Goal: Task Accomplishment & Management: Contribute content

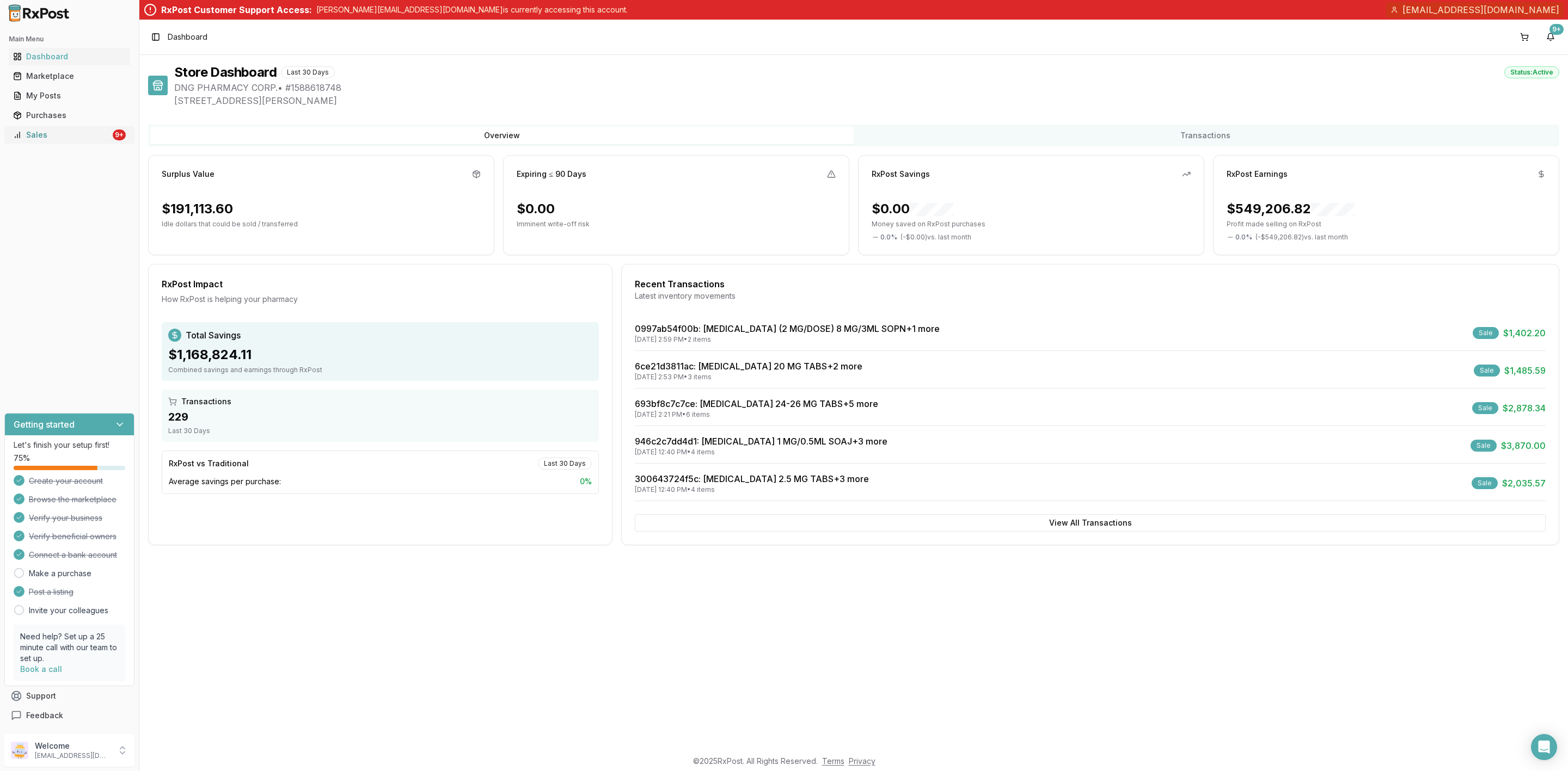
click at [61, 139] on div "Sales" at bounding box center [62, 134] width 98 height 11
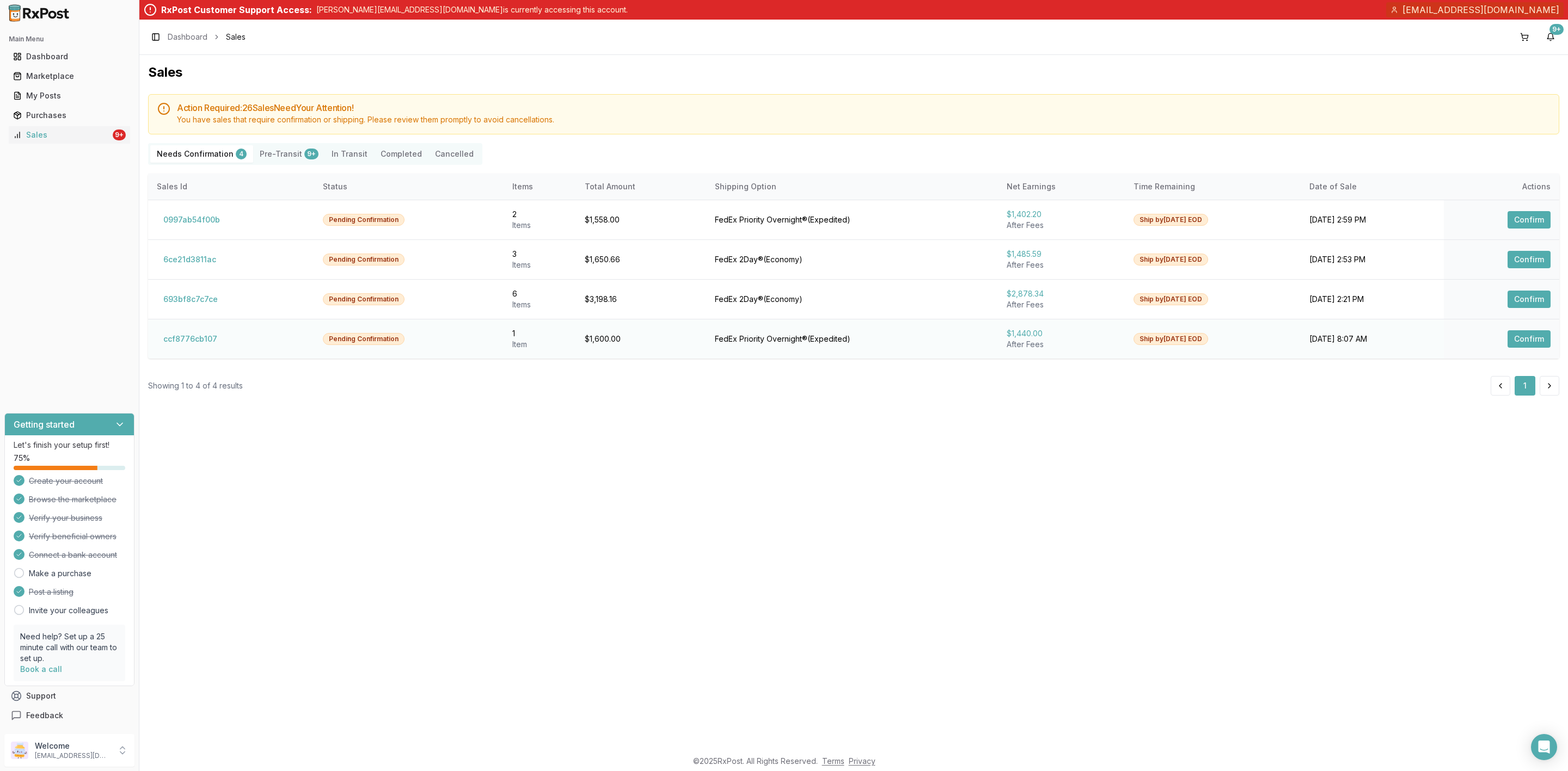
click at [1533, 341] on button "Confirm" at bounding box center [1529, 339] width 43 height 17
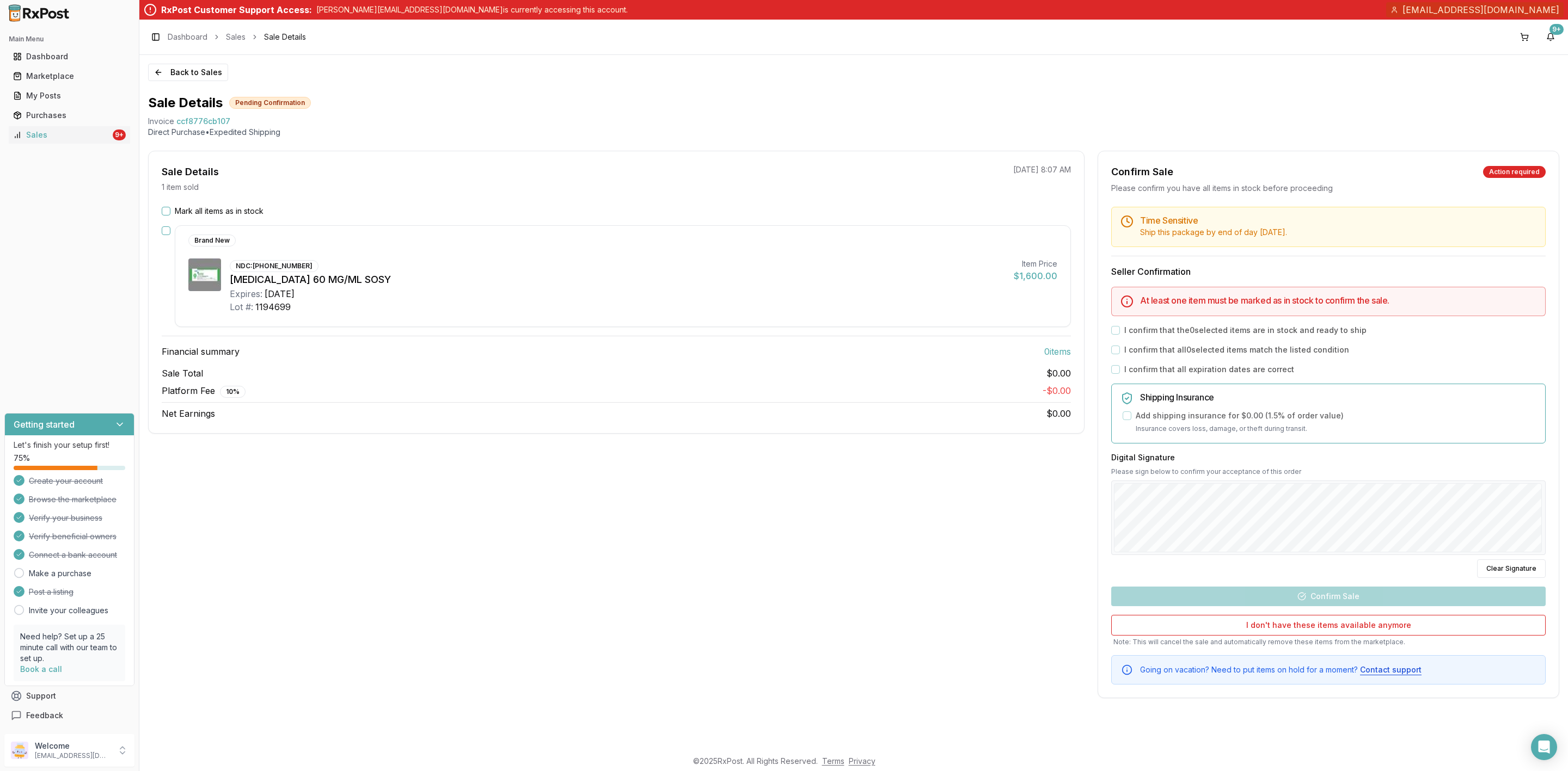
click at [164, 211] on button "Mark all items as in stock" at bounding box center [166, 211] width 9 height 9
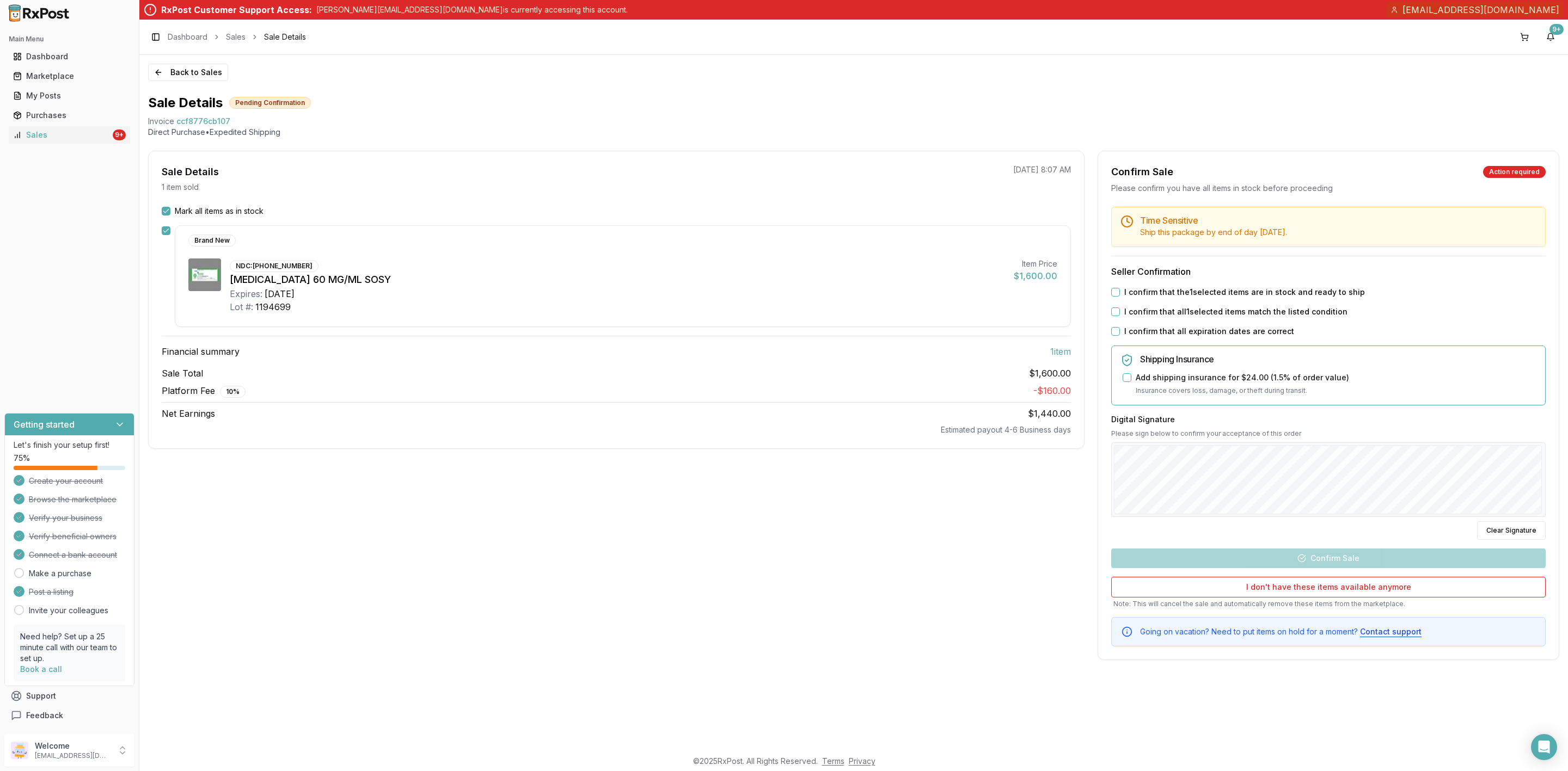
click at [1112, 291] on button "I confirm that the 1 selected items are in stock and ready to ship" at bounding box center [1115, 292] width 9 height 9
click at [1114, 315] on button "I confirm that all 1 selected items match the listed condition" at bounding box center [1115, 312] width 9 height 9
click at [1112, 334] on button "I confirm that all expiration dates are correct" at bounding box center [1115, 331] width 9 height 9
click at [85, 759] on p "dngpharmacy2@gmail.com" at bounding box center [72, 756] width 76 height 9
click at [166, 759] on button "Sign Out" at bounding box center [198, 752] width 112 height 18
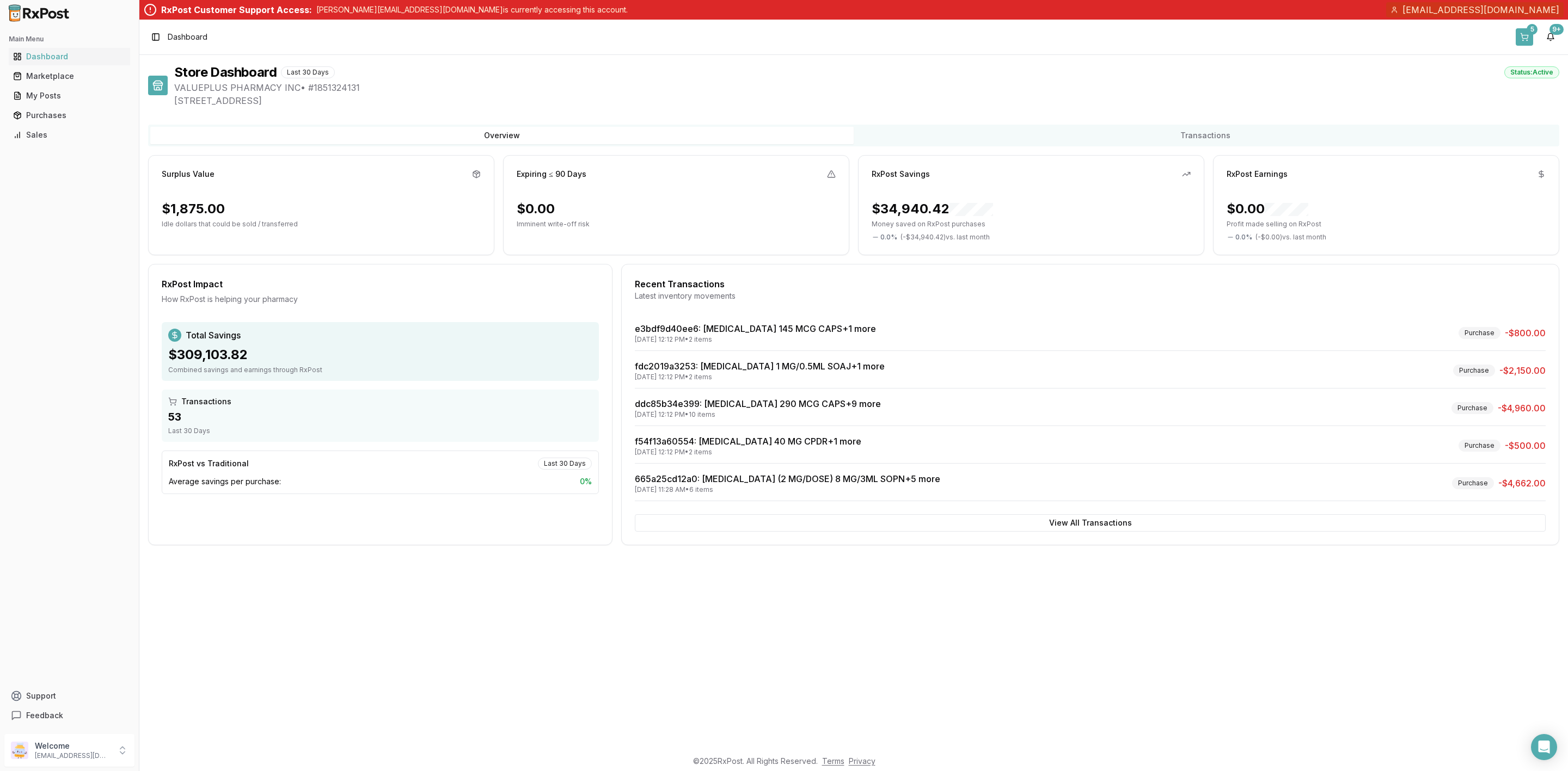
click at [1518, 37] on button "5" at bounding box center [1524, 37] width 17 height 17
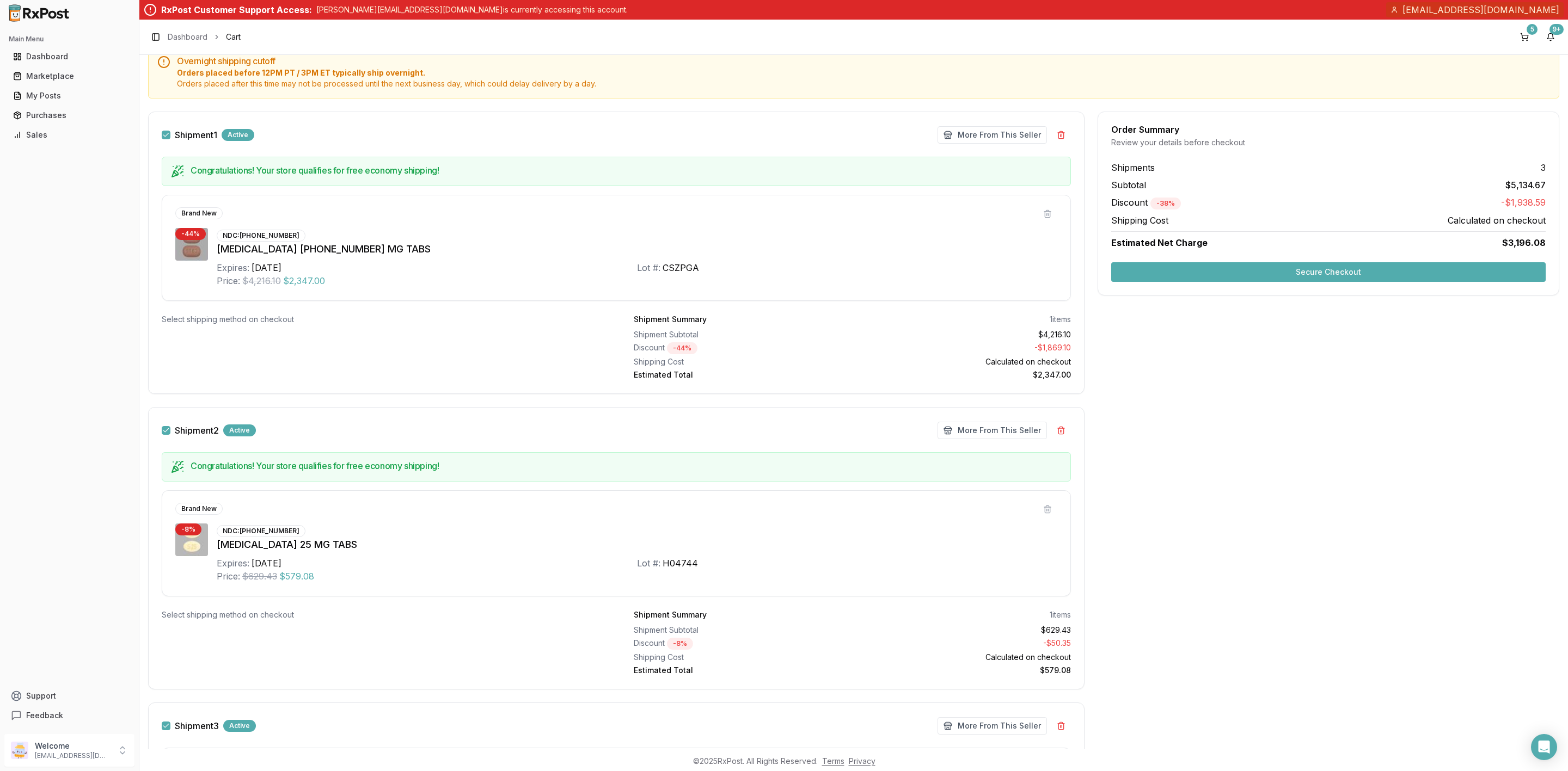
scroll to position [82, 0]
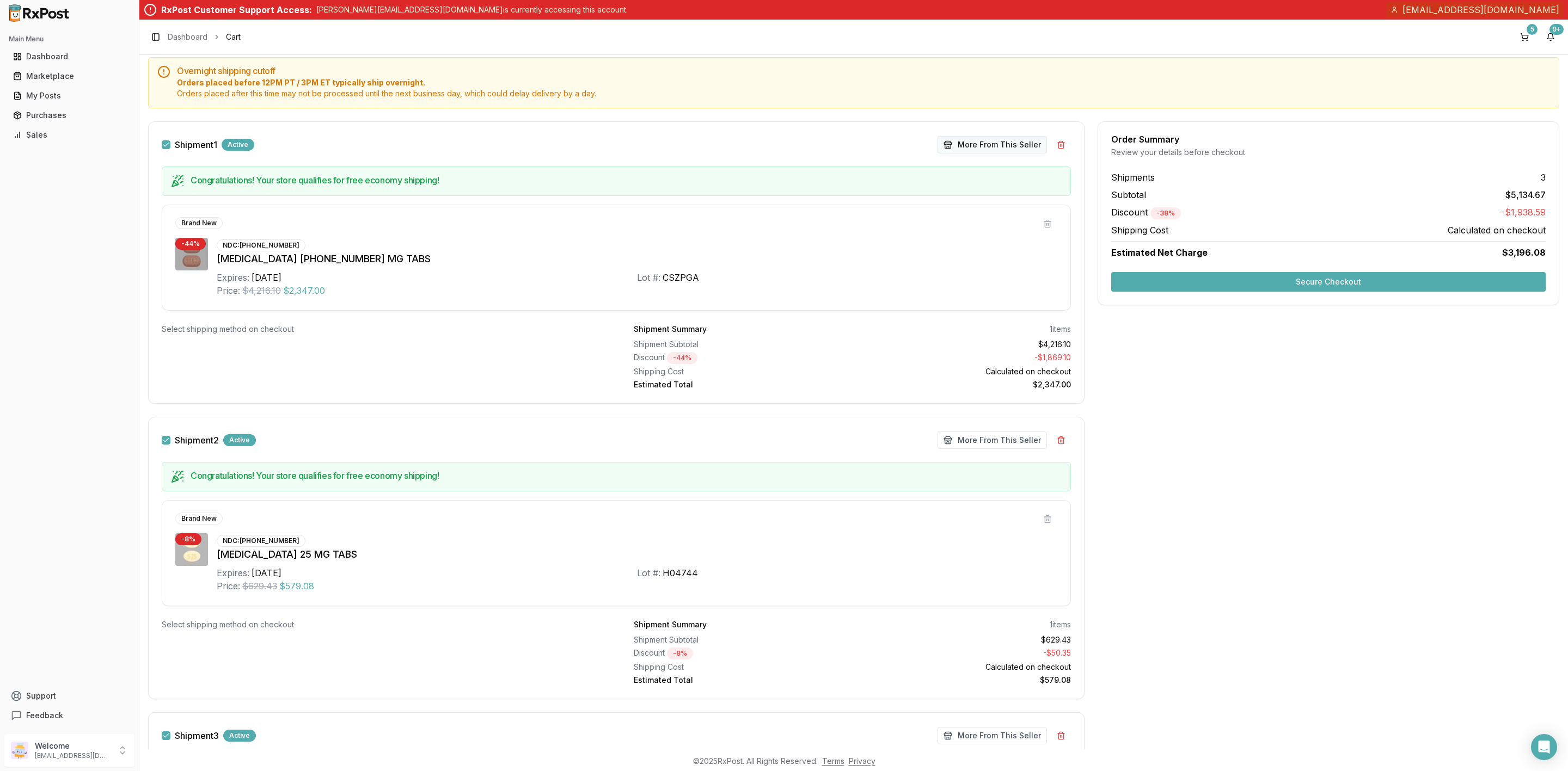
click at [995, 151] on button "More From This Seller" at bounding box center [993, 145] width 109 height 17
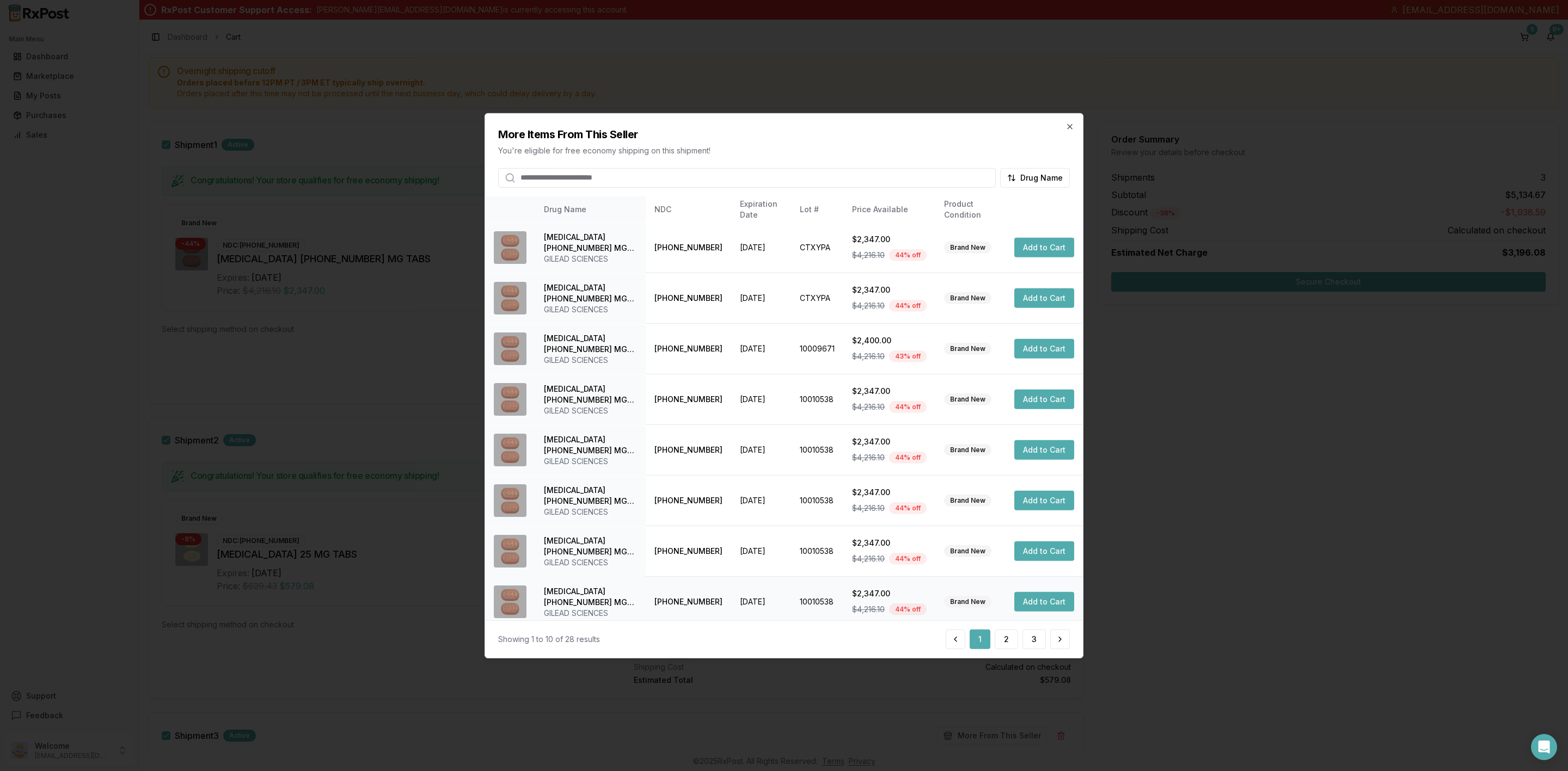
scroll to position [109, 0]
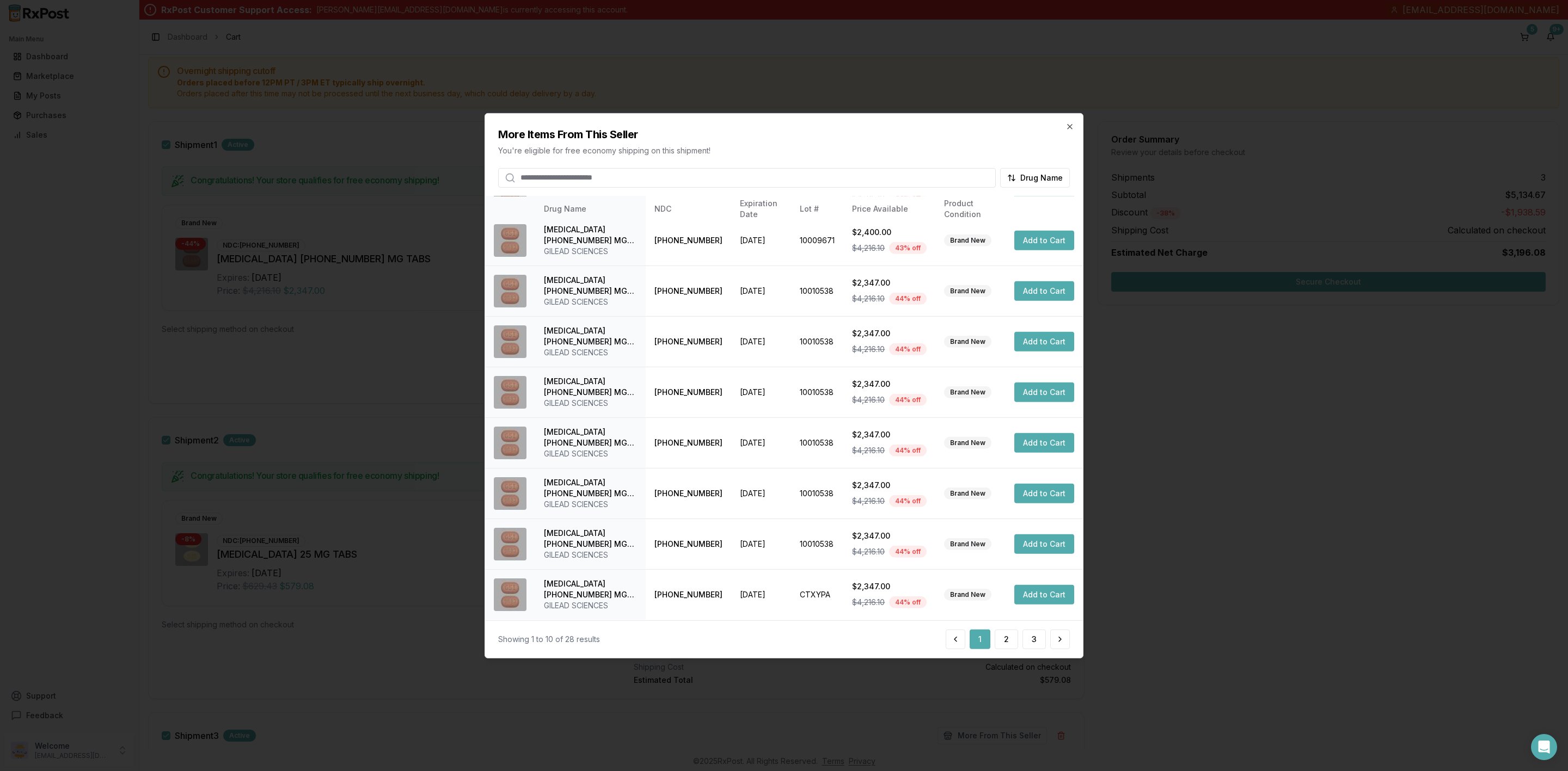
click at [1010, 650] on div "Showing 1 to 10 of 28 results 1 2 3" at bounding box center [784, 639] width 597 height 37
click at [1010, 638] on button "2" at bounding box center [1006, 640] width 23 height 19
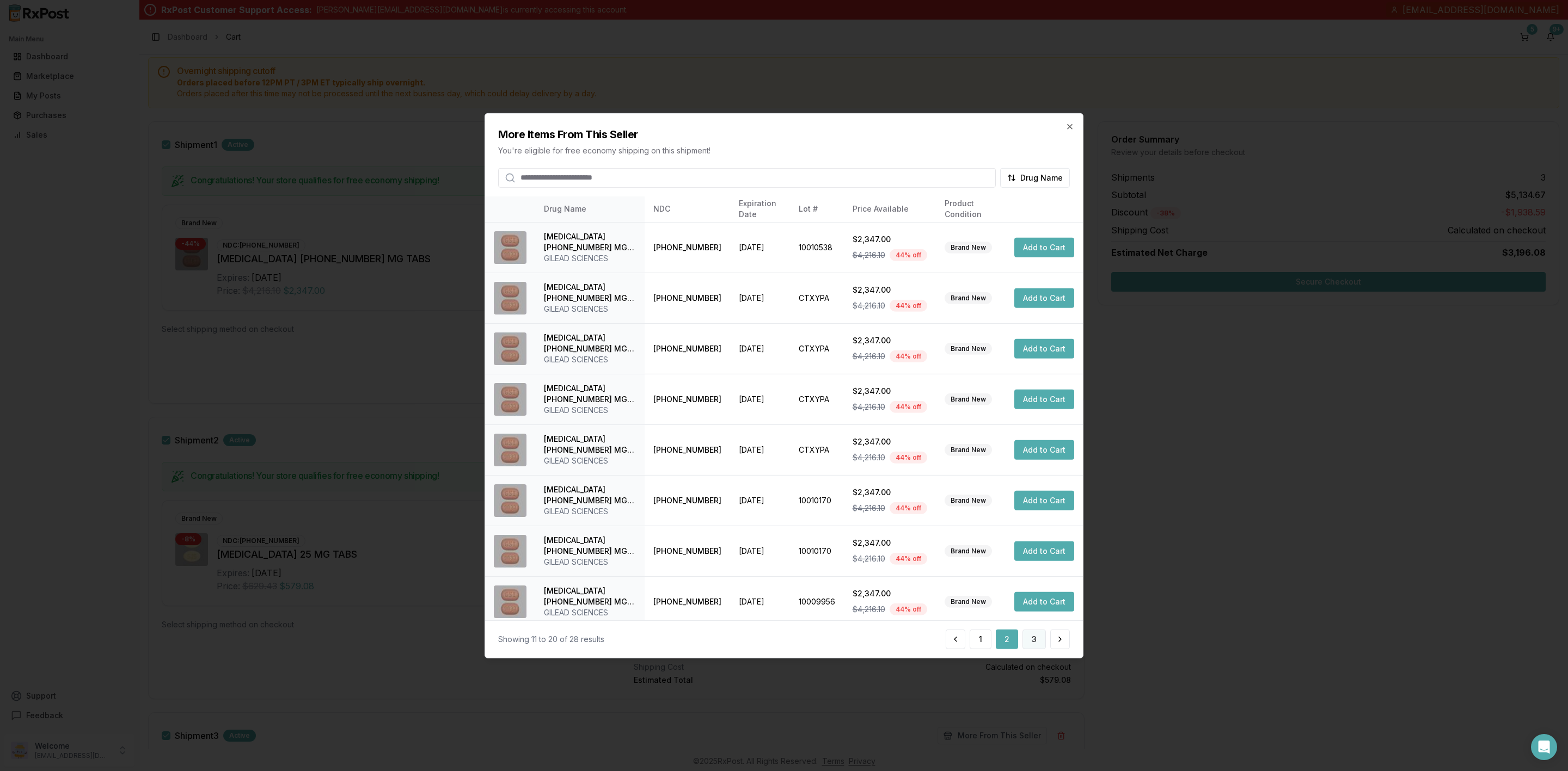
click at [1033, 642] on button "3" at bounding box center [1034, 640] width 23 height 19
click at [1072, 128] on icon "button" at bounding box center [1069, 126] width 9 height 9
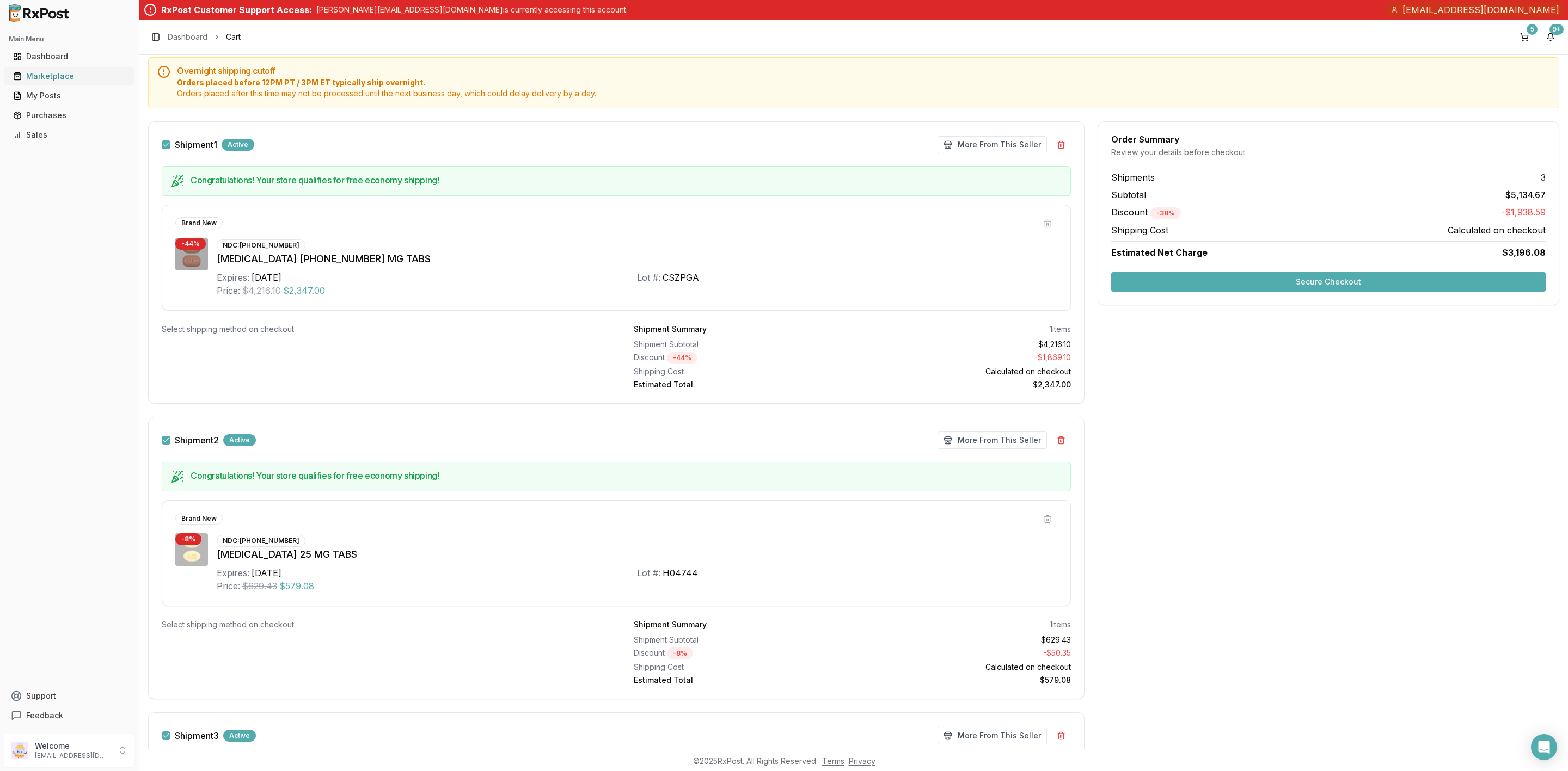
click at [56, 78] on div "Marketplace" at bounding box center [70, 76] width 113 height 11
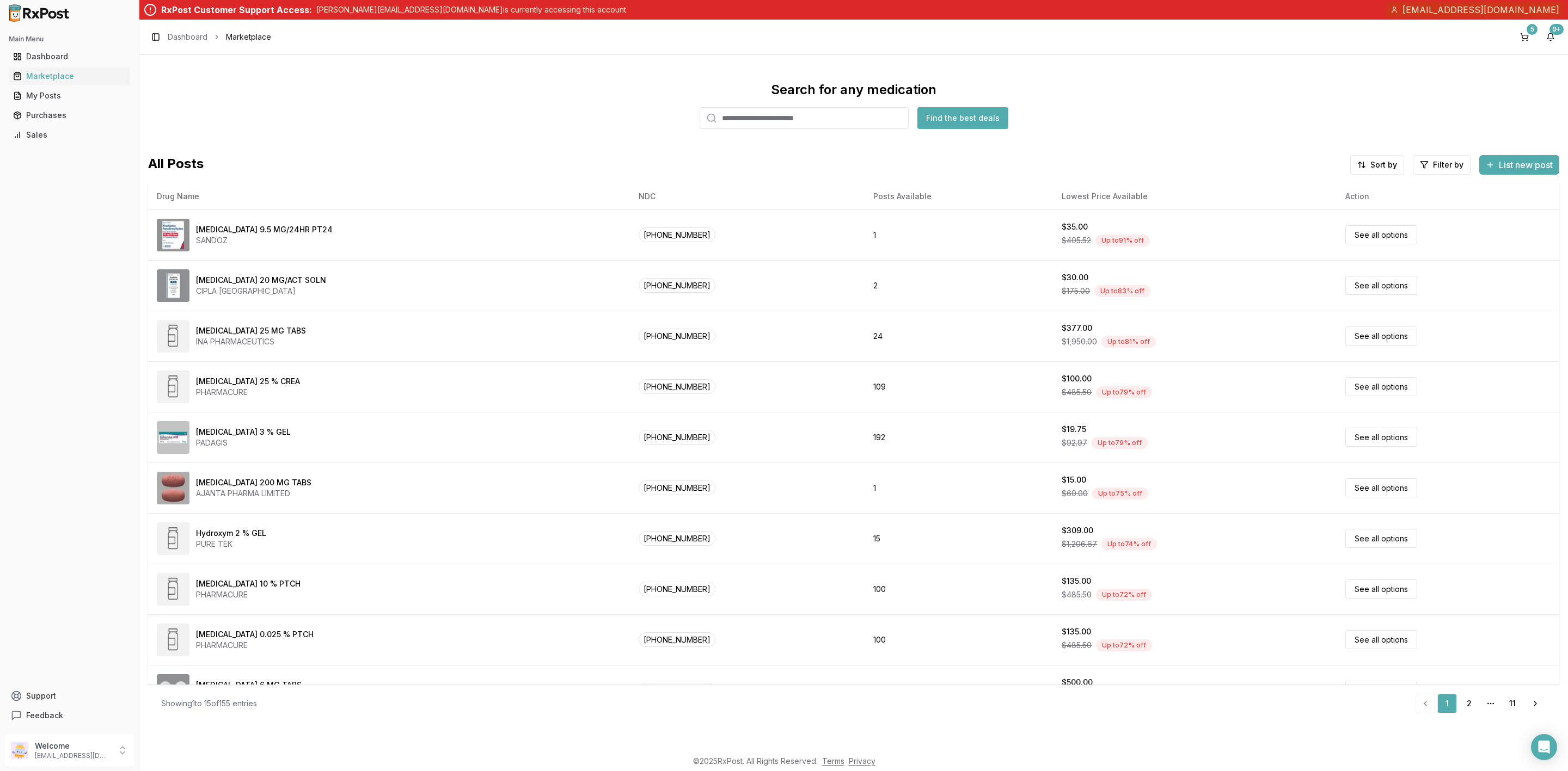
click at [810, 120] on input "search" at bounding box center [805, 118] width 209 height 22
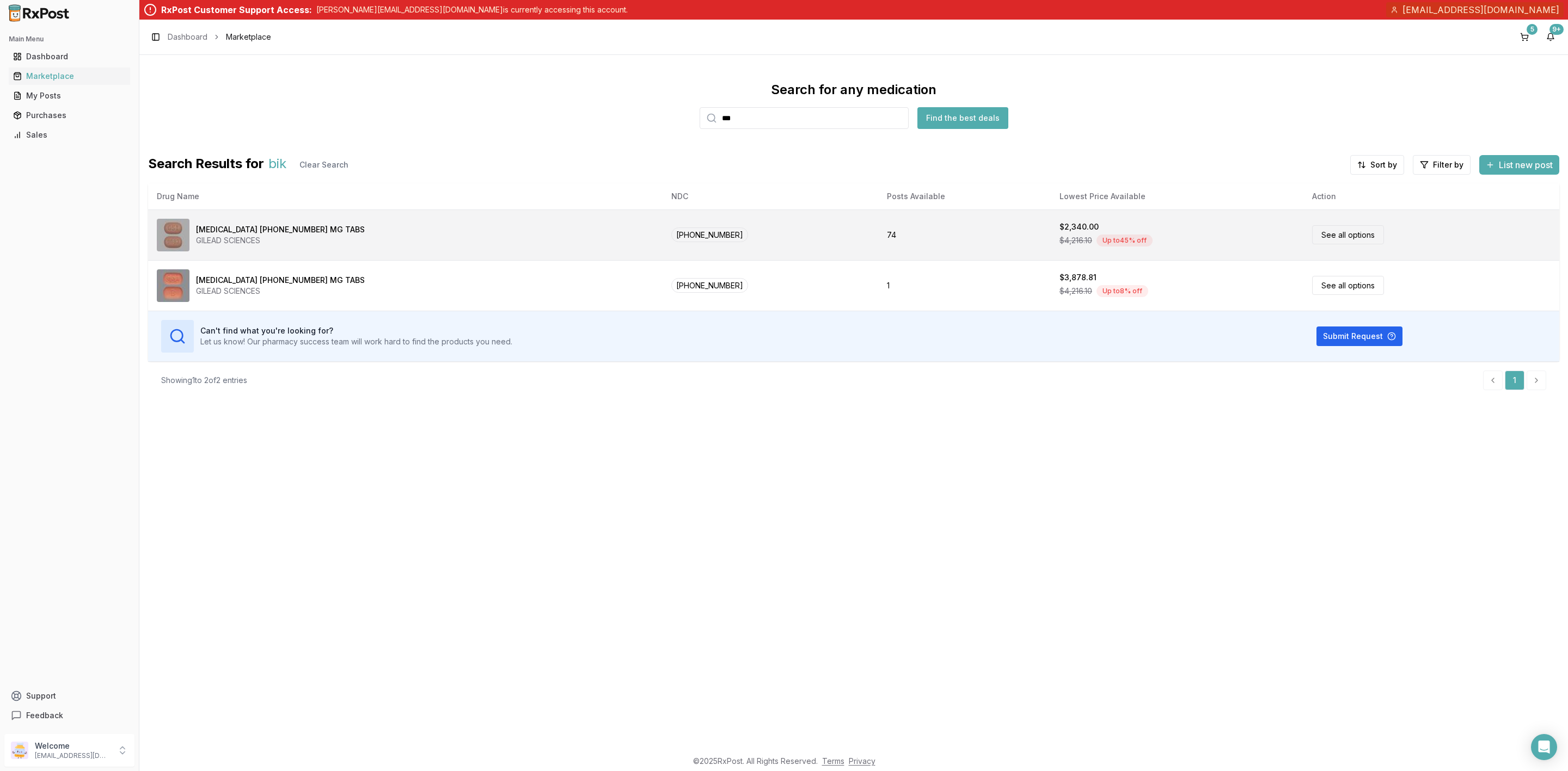
type input "***"
click at [348, 228] on div "Biktarvy 50-200-25 MG TABS GILEAD SCIENCES" at bounding box center [405, 235] width 497 height 33
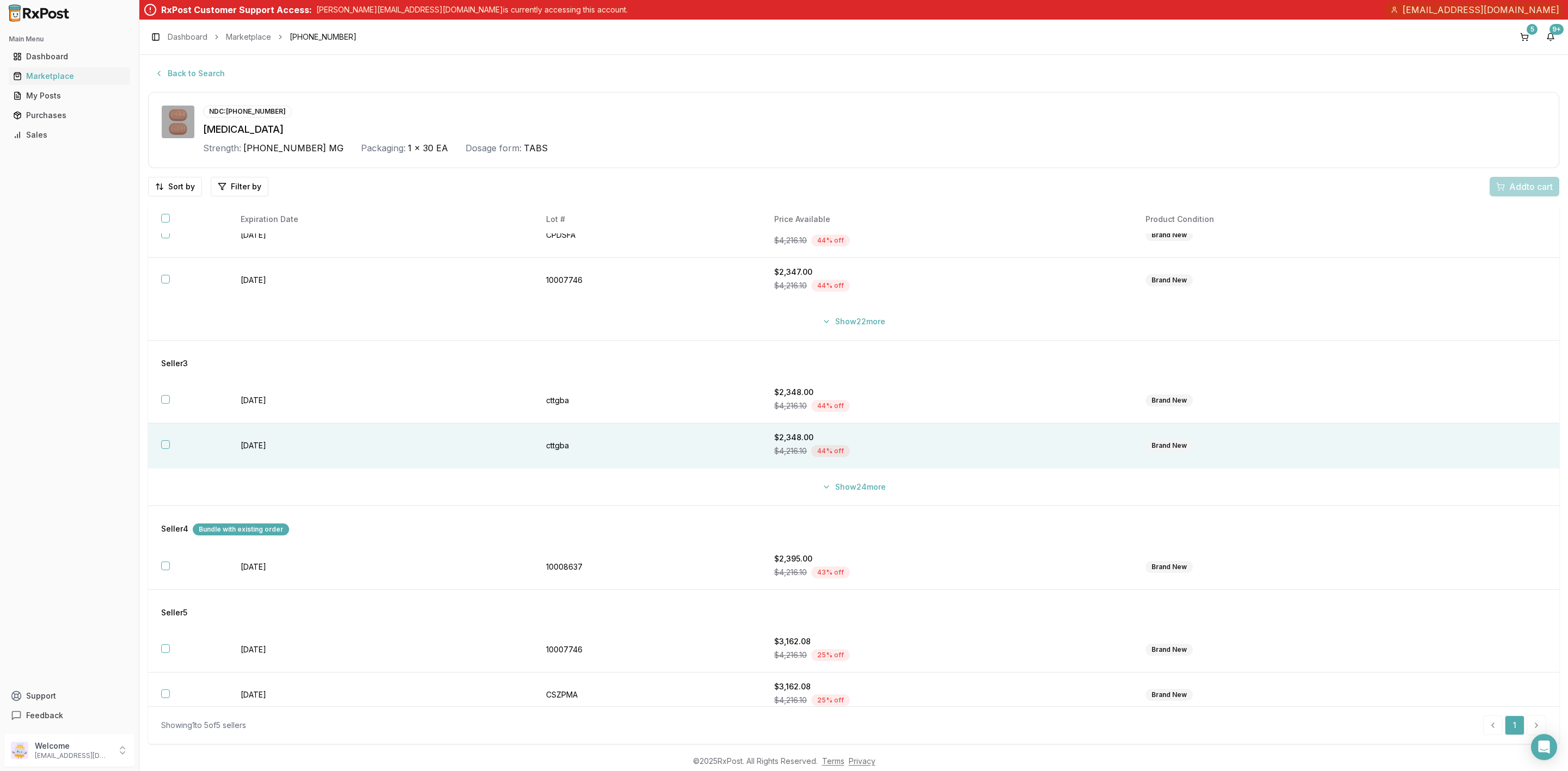
scroll to position [246, 0]
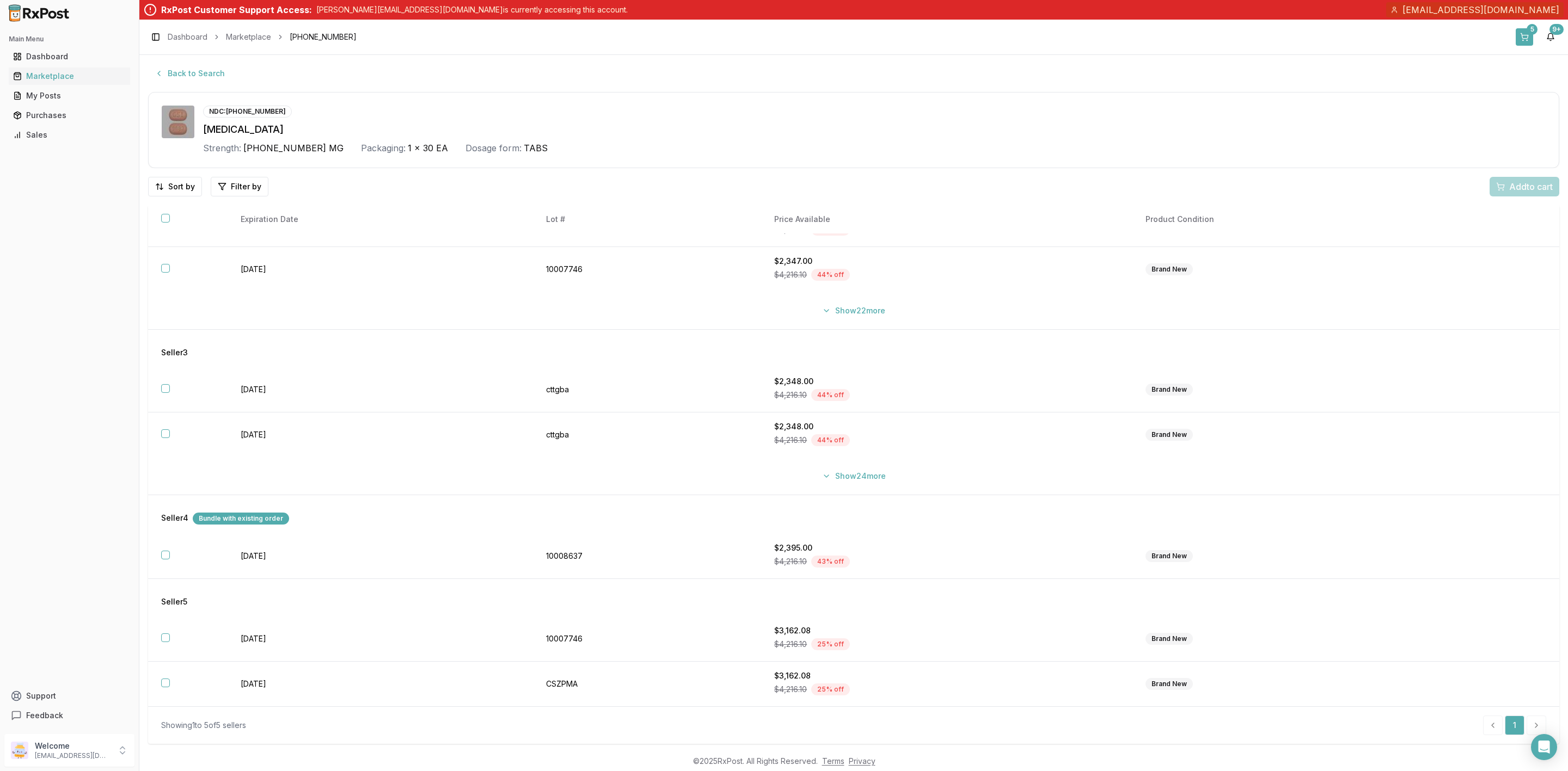
click at [1518, 39] on button "5" at bounding box center [1524, 37] width 17 height 17
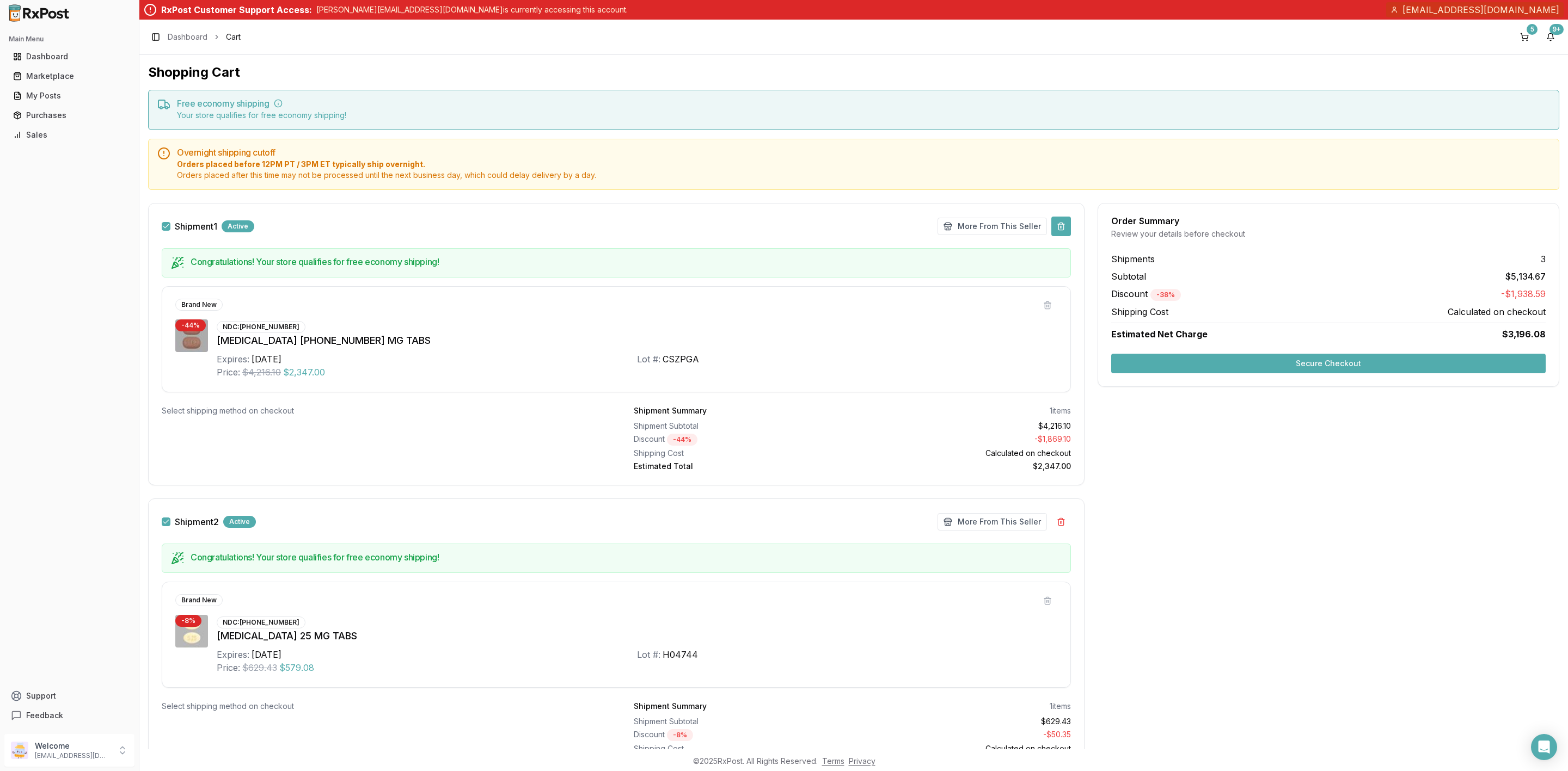
click at [1060, 227] on button at bounding box center [1061, 226] width 19 height 19
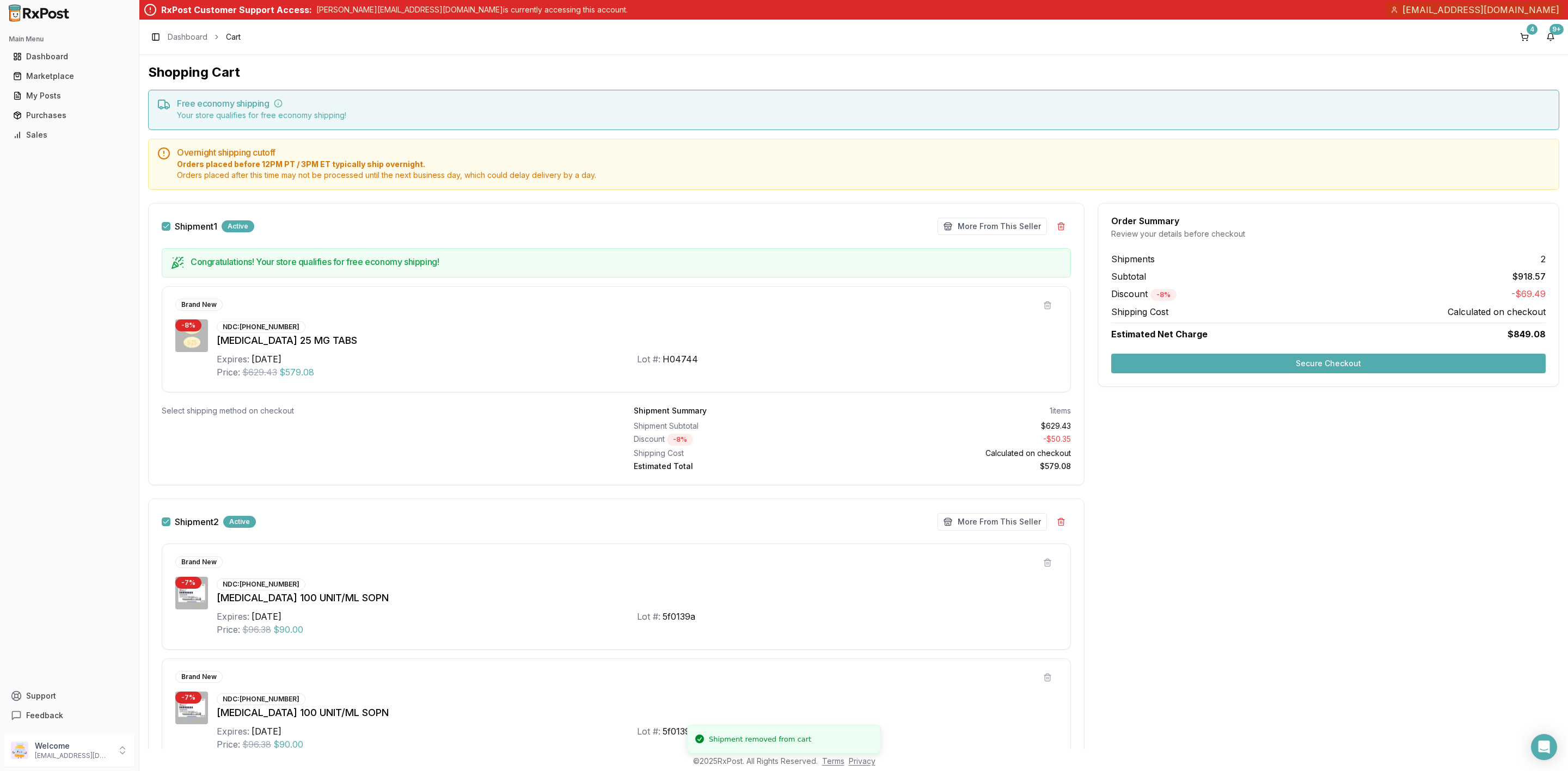
click at [1060, 227] on button at bounding box center [1061, 226] width 19 height 19
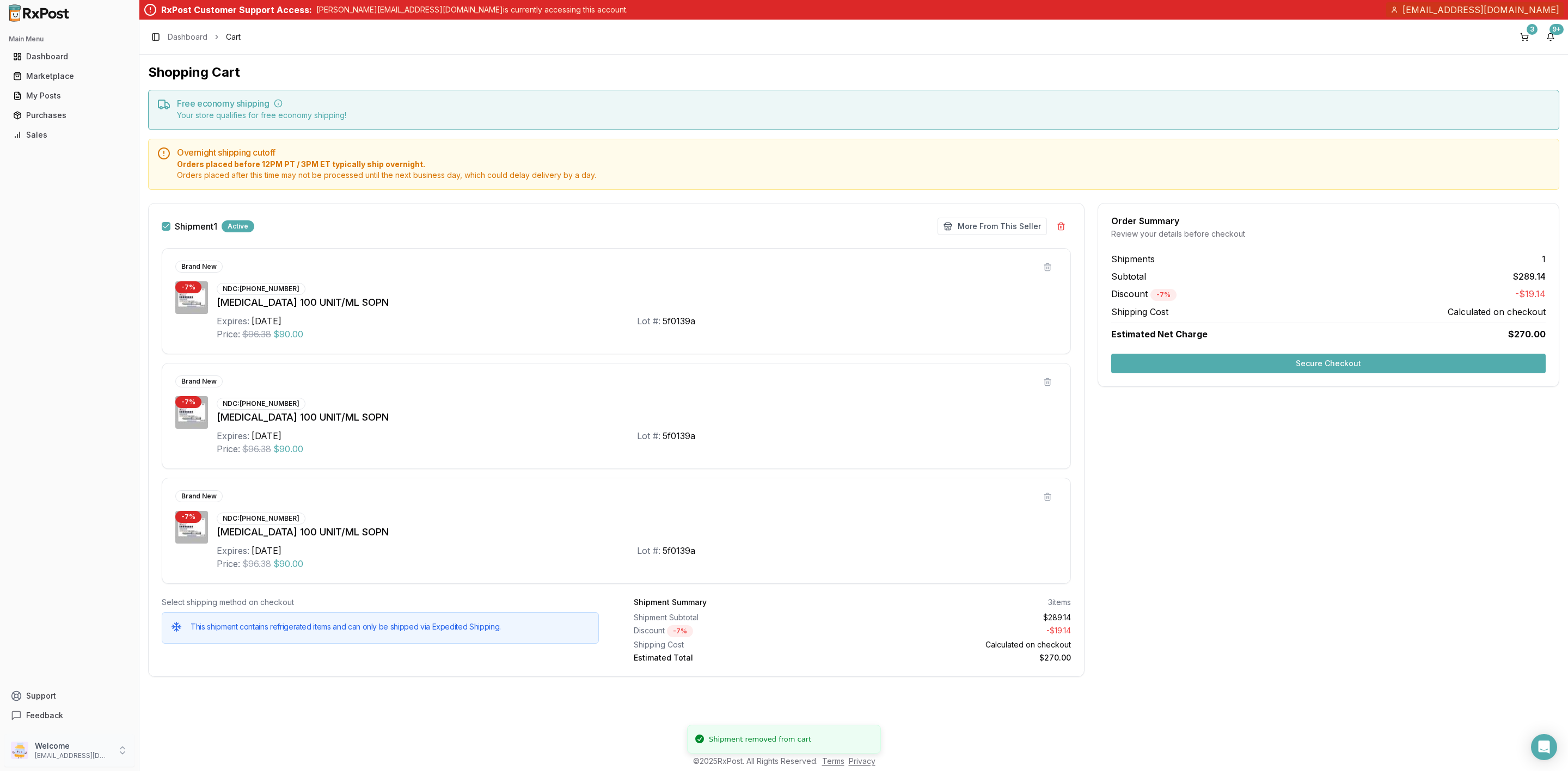
click at [62, 749] on p "Welcome" at bounding box center [72, 746] width 76 height 11
click at [181, 748] on span "Sign Out" at bounding box center [198, 752] width 104 height 11
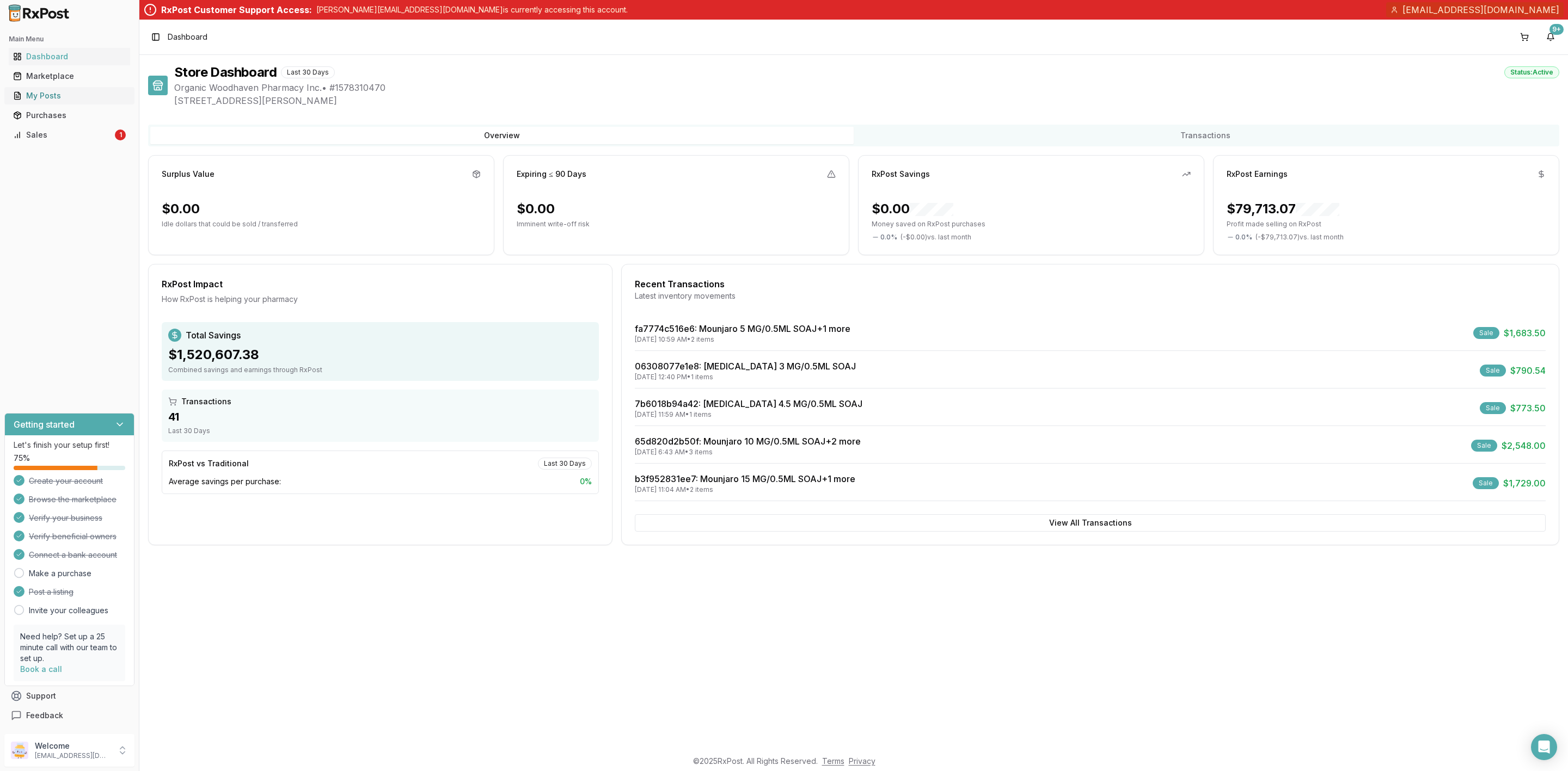
drag, startPoint x: 0, startPoint y: 0, endPoint x: 58, endPoint y: 93, distance: 109.6
click at [58, 93] on div "My Posts" at bounding box center [70, 95] width 113 height 11
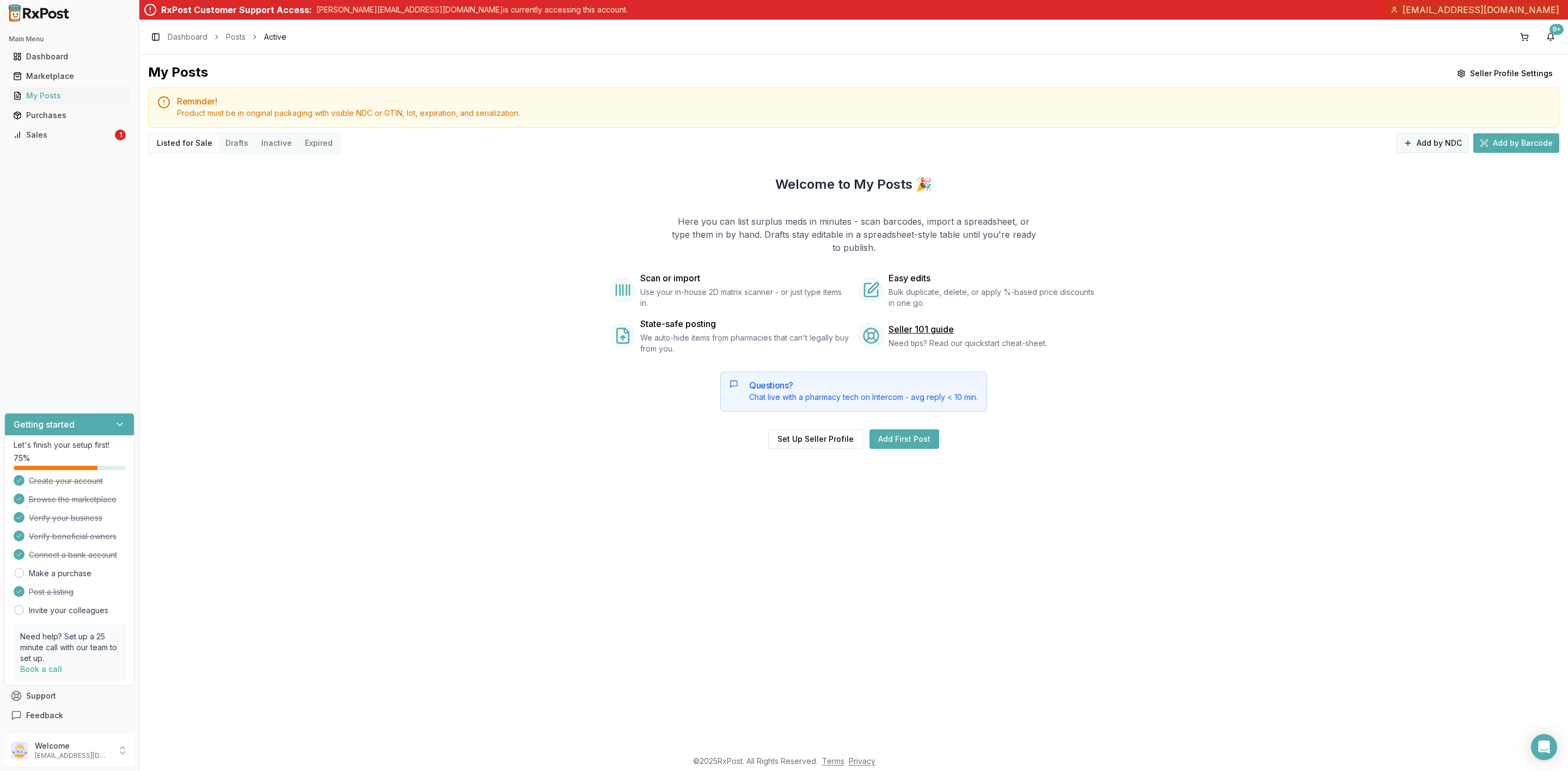
click at [1452, 151] on button "Add by NDC" at bounding box center [1433, 143] width 73 height 19
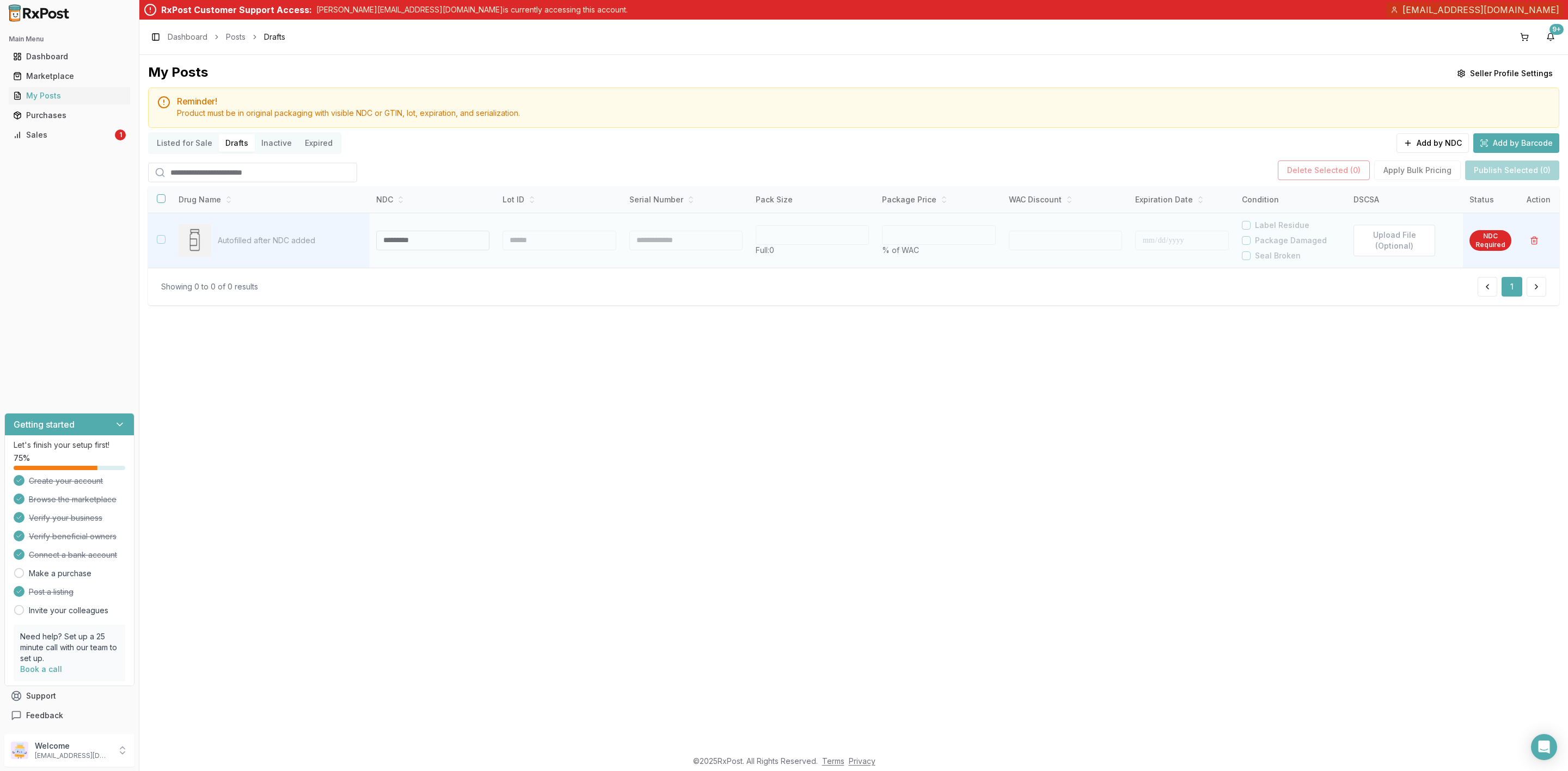
click at [403, 242] on input at bounding box center [433, 241] width 113 height 19
paste input "**********"
type input "**********"
click at [533, 247] on div at bounding box center [559, 241] width 113 height 19
type input "**"
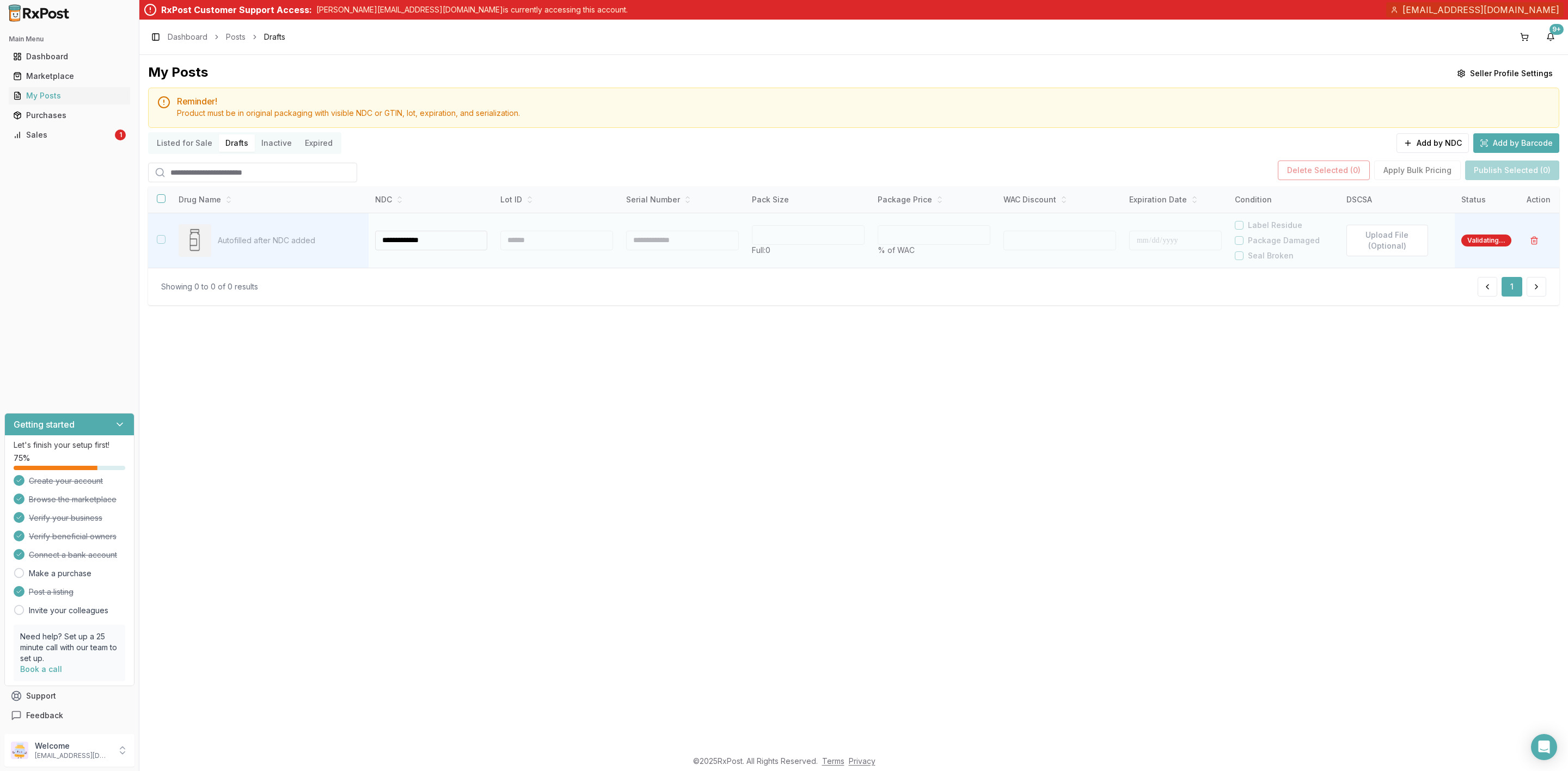
type input "*"
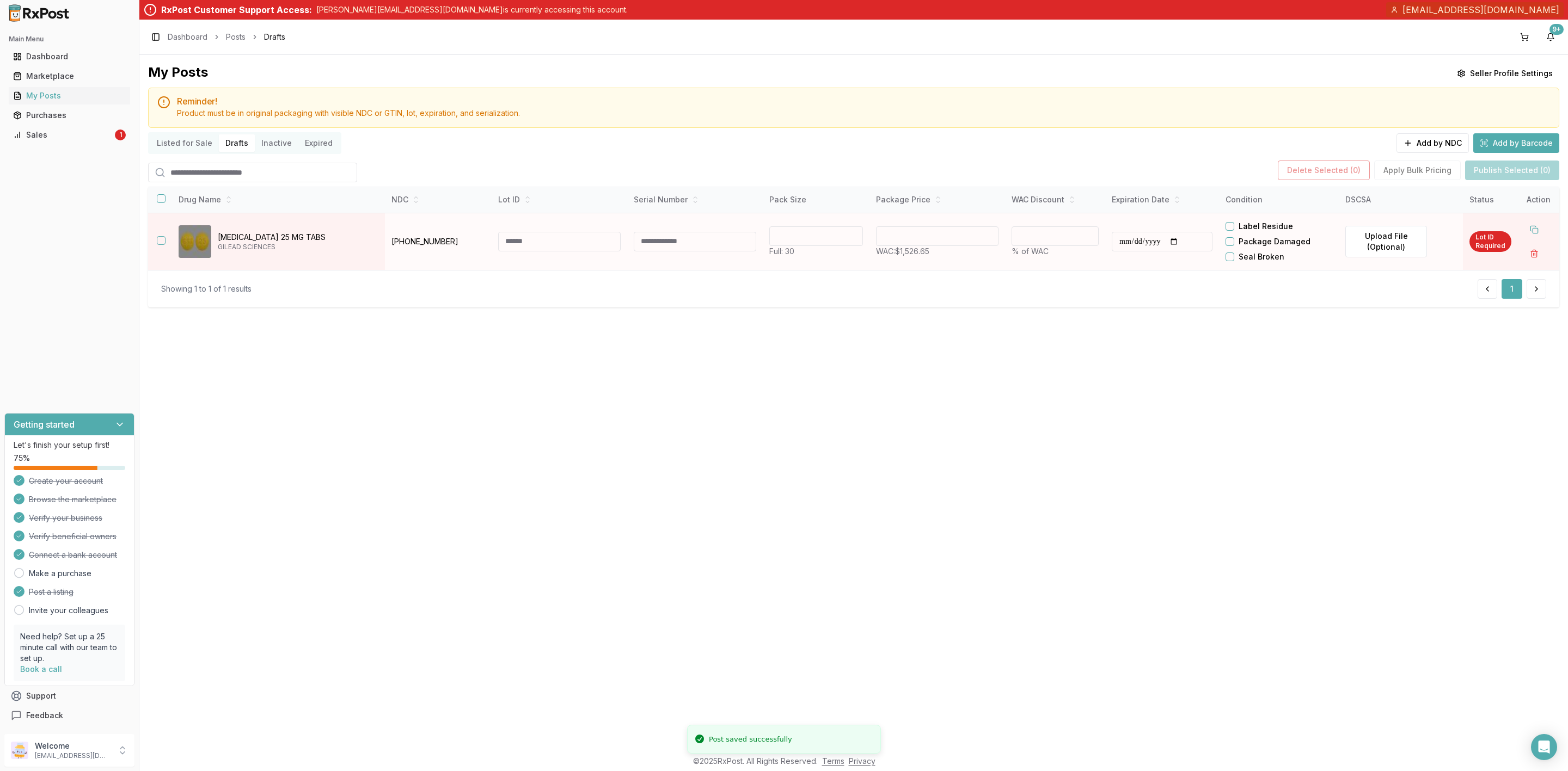
click at [529, 245] on input at bounding box center [559, 242] width 123 height 19
type input "****"
click at [1149, 244] on input "**********" at bounding box center [1166, 242] width 102 height 19
click at [1203, 241] on input "**********" at bounding box center [1166, 242] width 102 height 19
type input "**********"
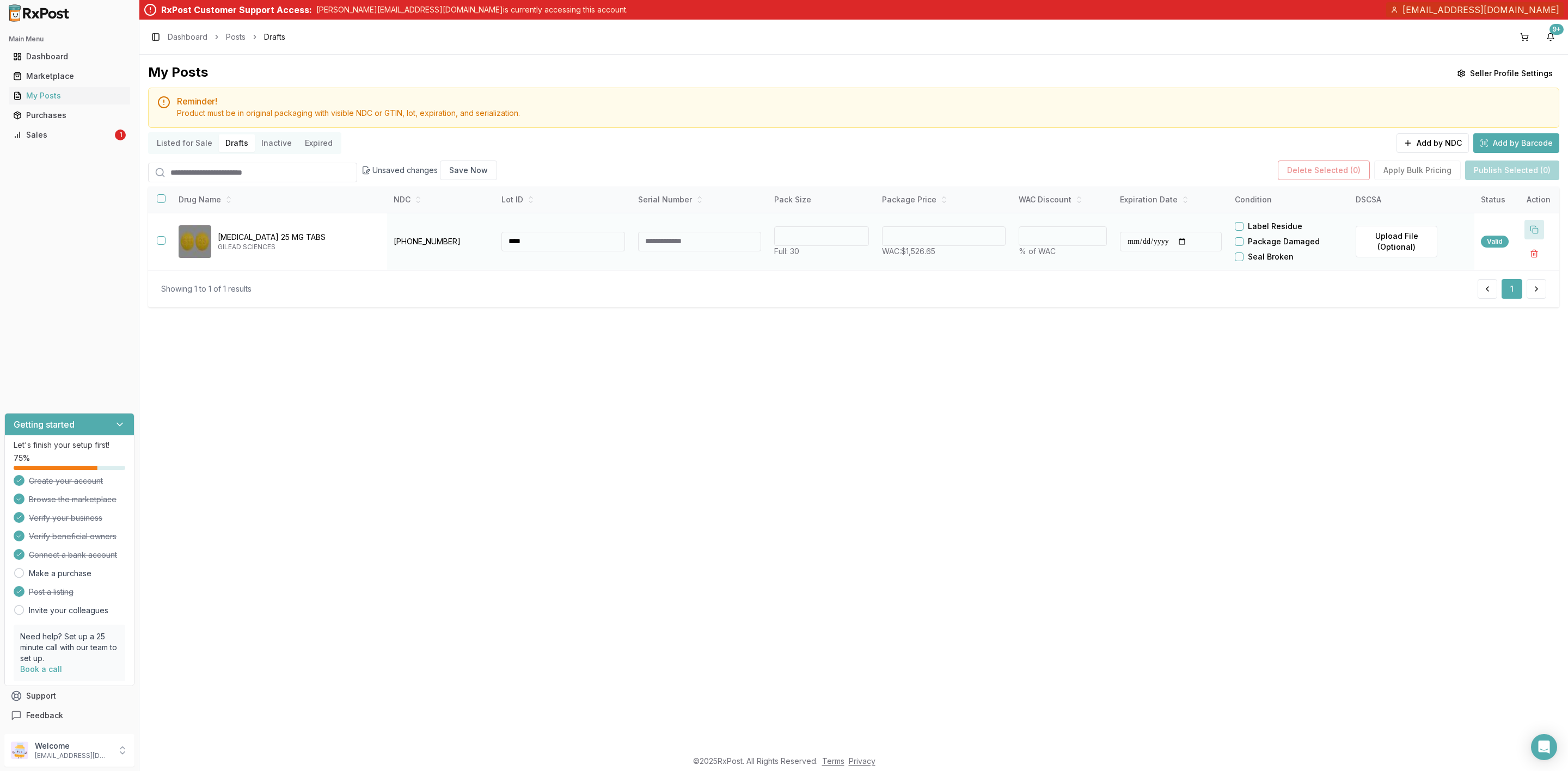
click at [1531, 229] on button at bounding box center [1534, 229] width 19 height 19
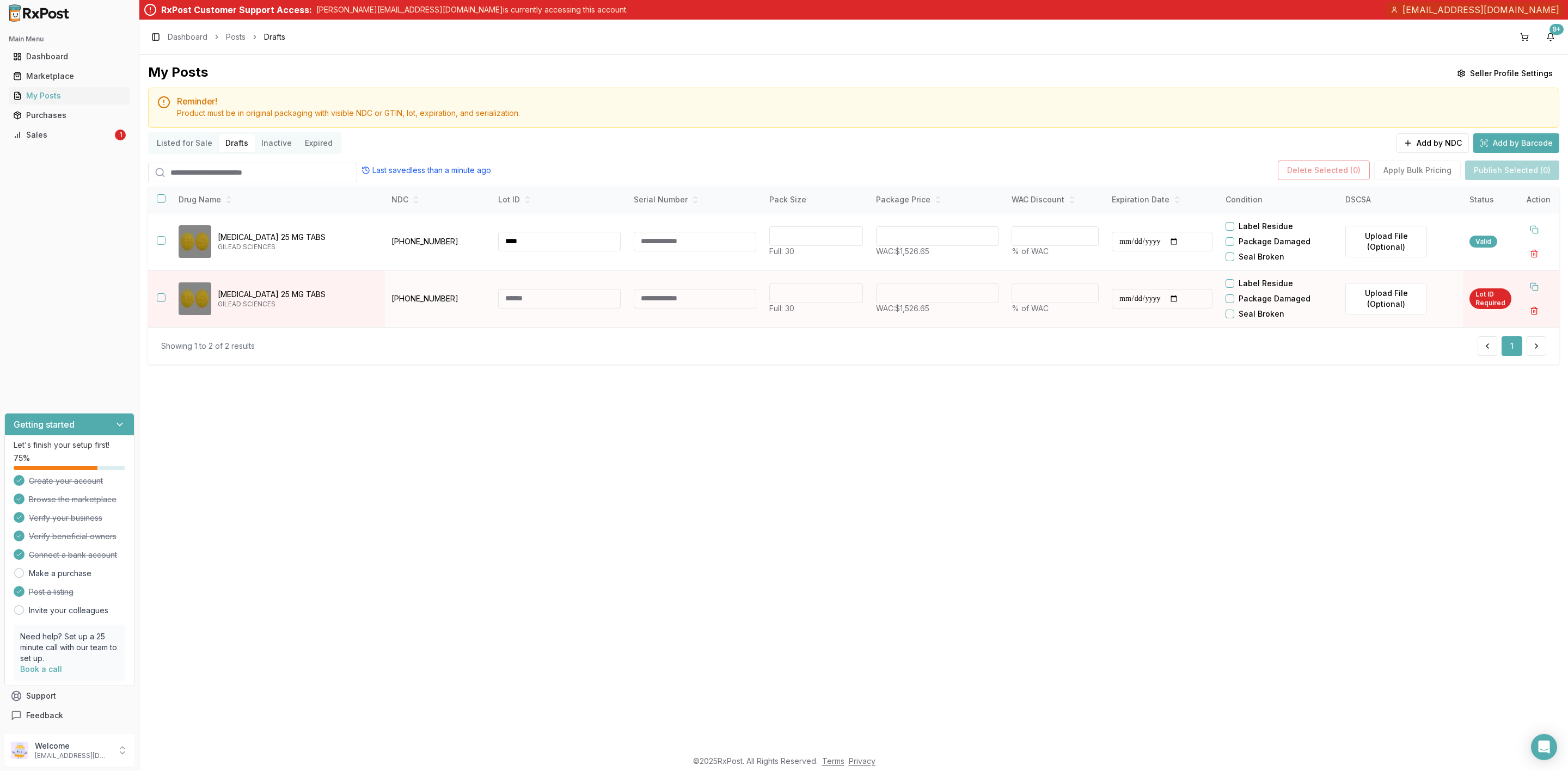
click at [1533, 309] on button "button" at bounding box center [1534, 311] width 19 height 19
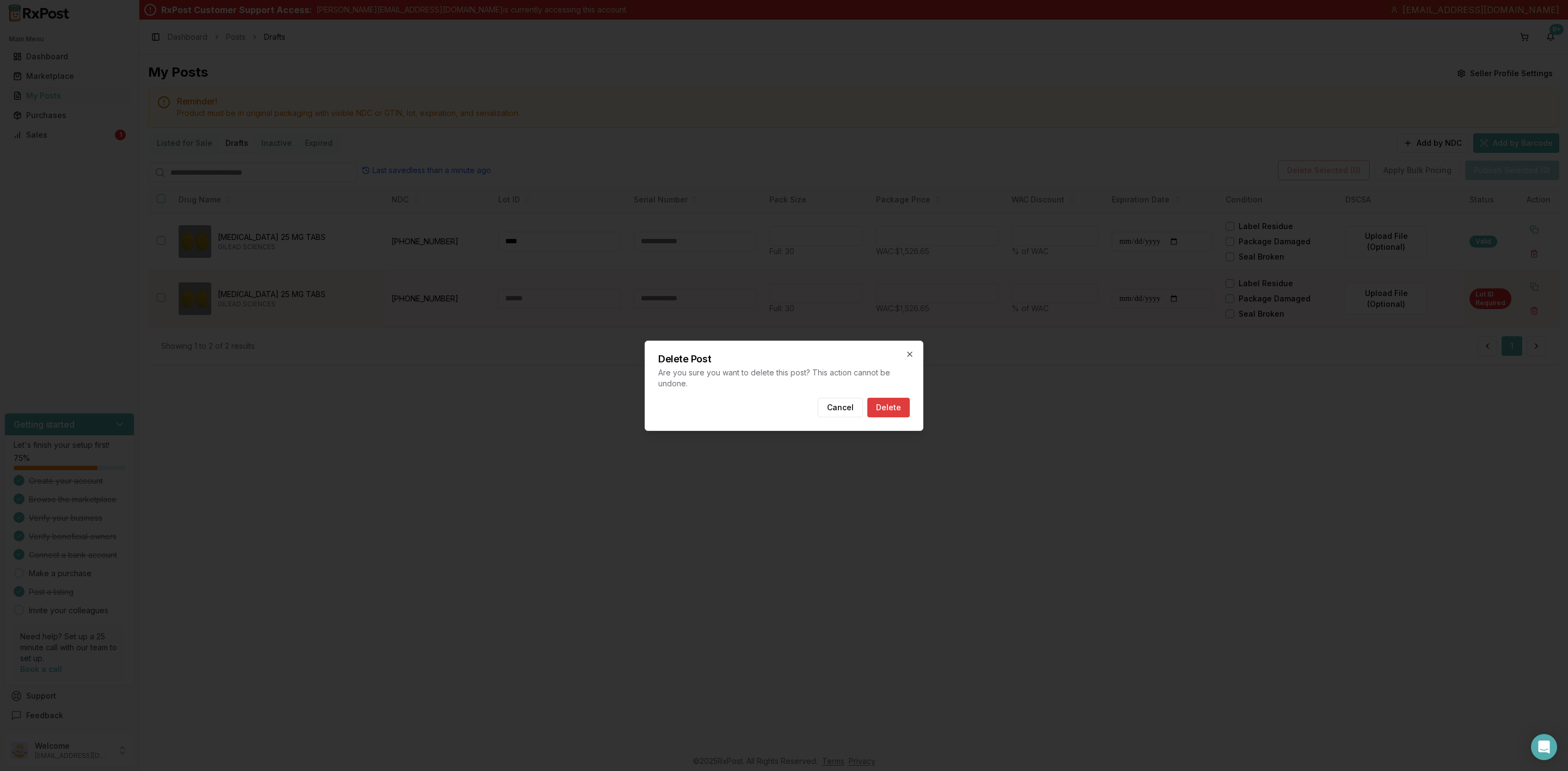
click at [890, 404] on button "Delete" at bounding box center [888, 408] width 42 height 19
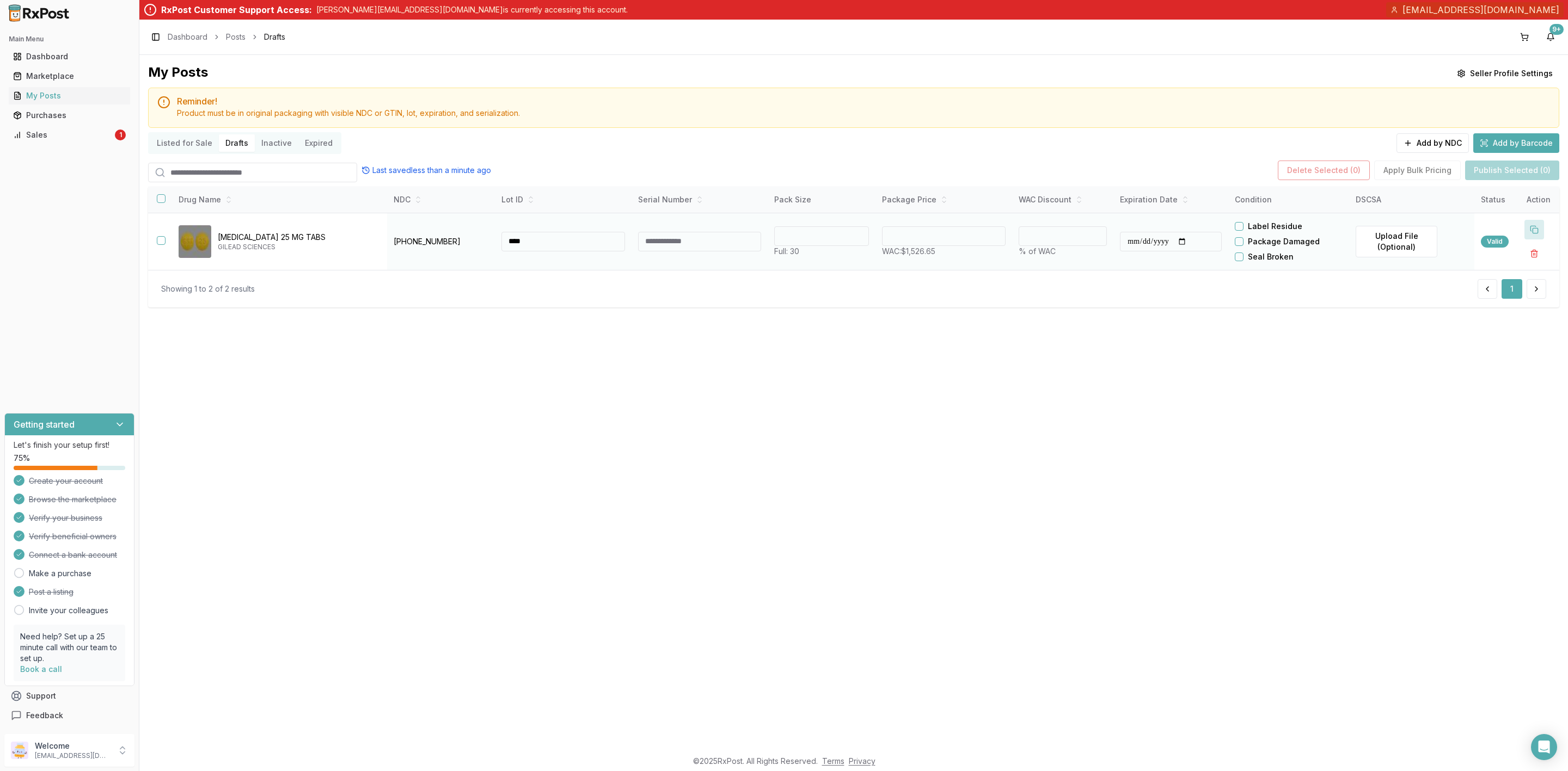
click at [1534, 228] on button at bounding box center [1534, 229] width 19 height 19
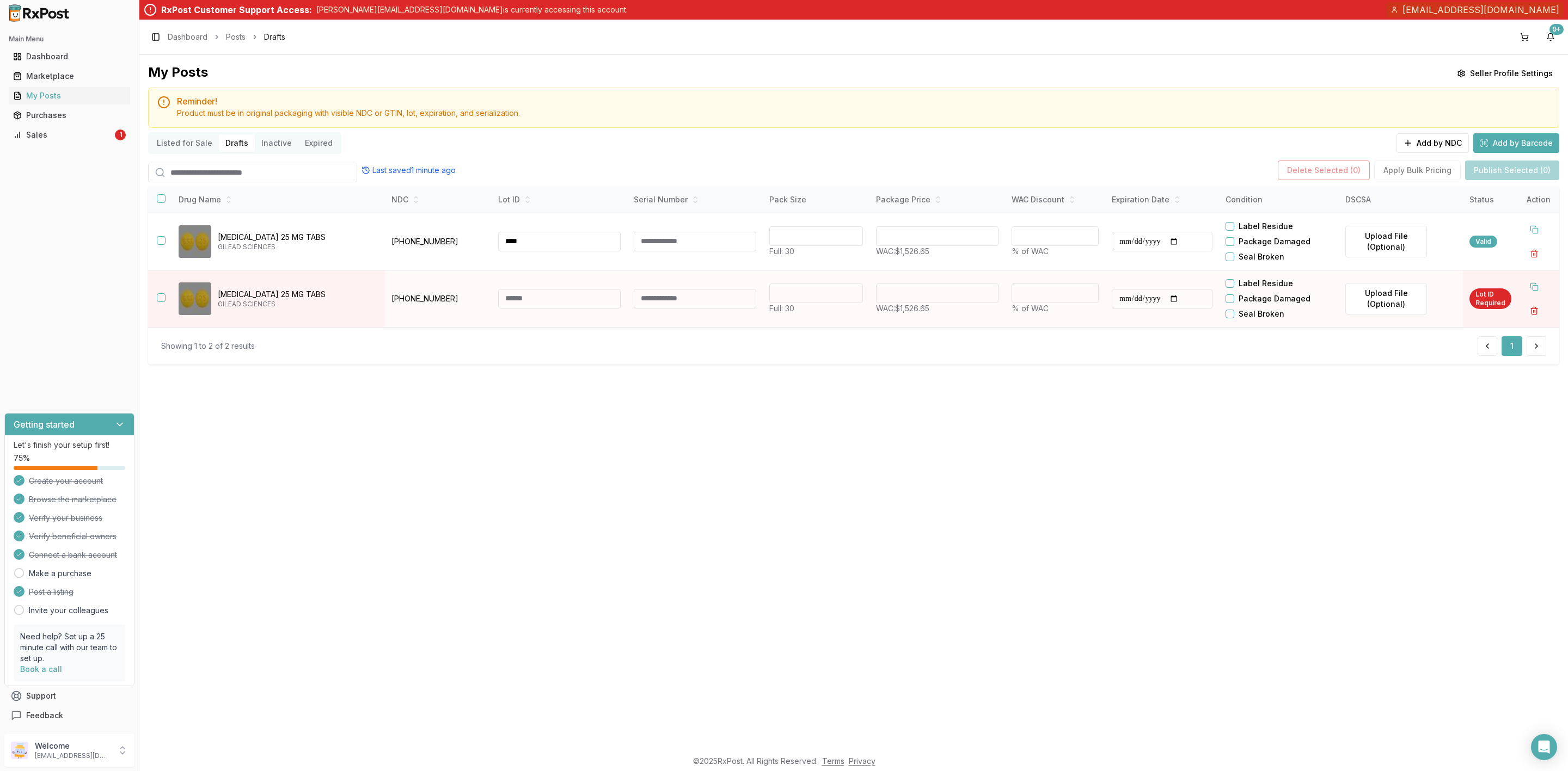
click at [1535, 314] on button "button" at bounding box center [1534, 311] width 19 height 19
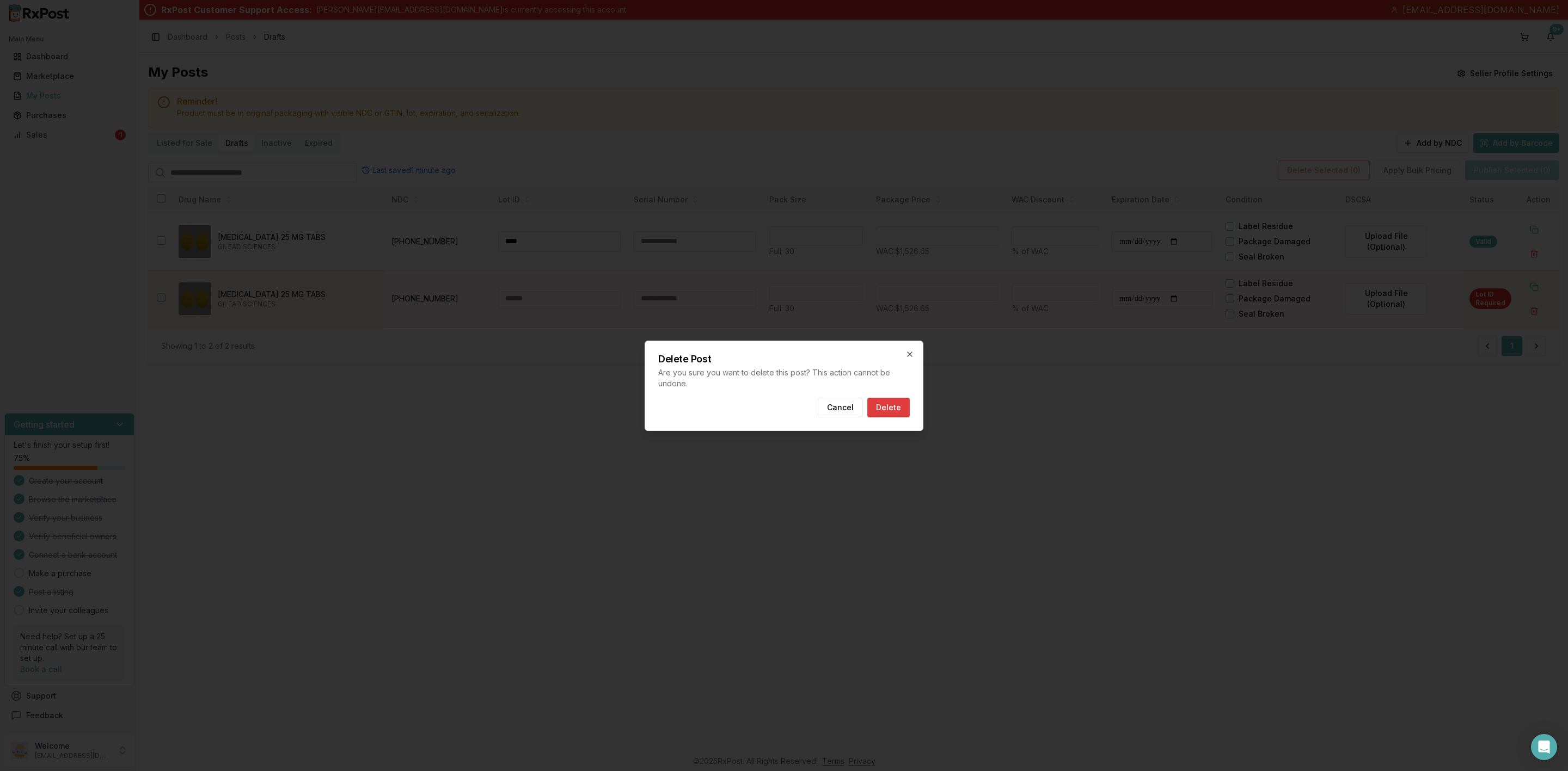
click at [896, 406] on button "Delete" at bounding box center [888, 408] width 42 height 19
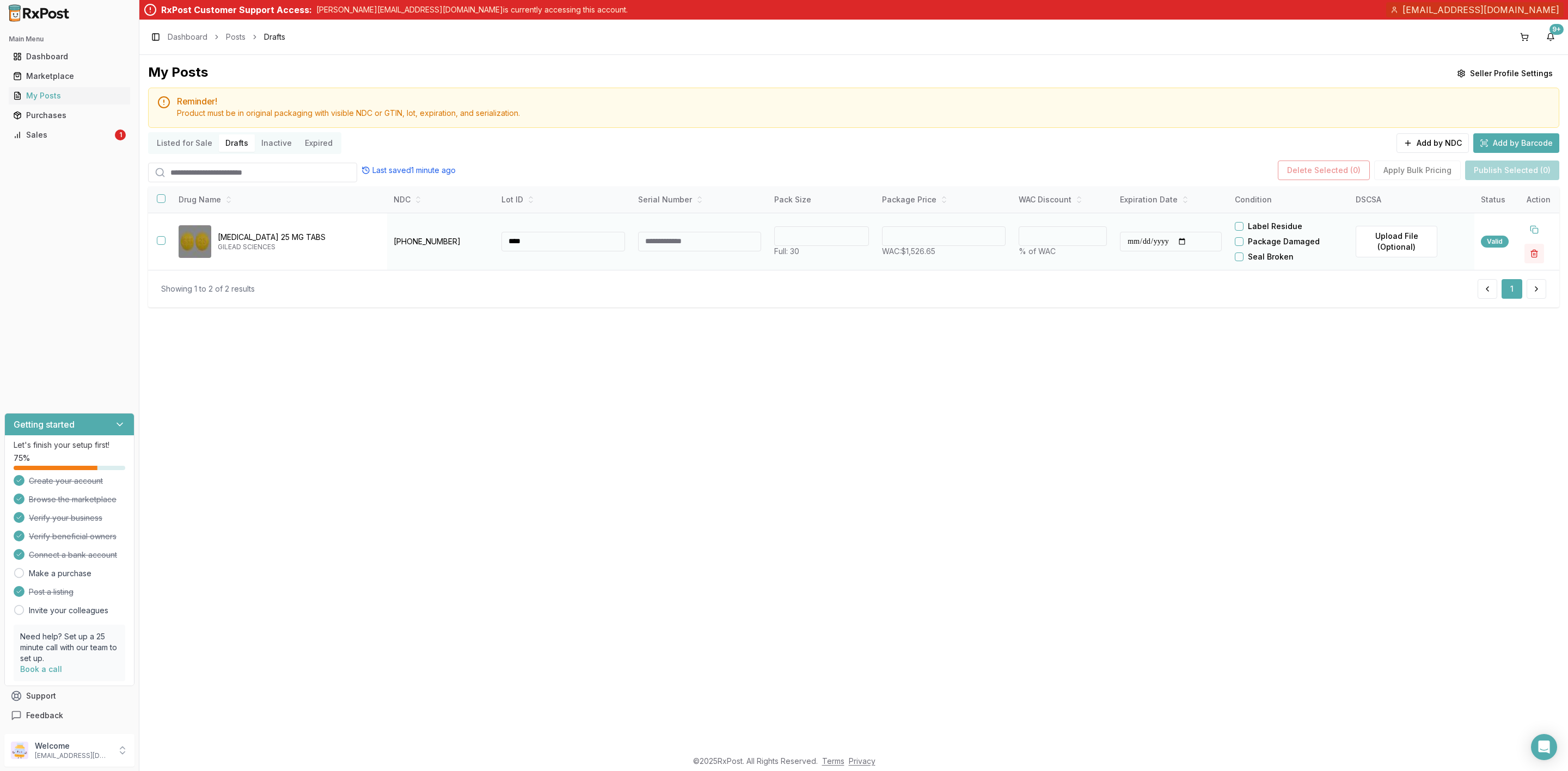
click at [1535, 252] on button "button" at bounding box center [1534, 253] width 19 height 19
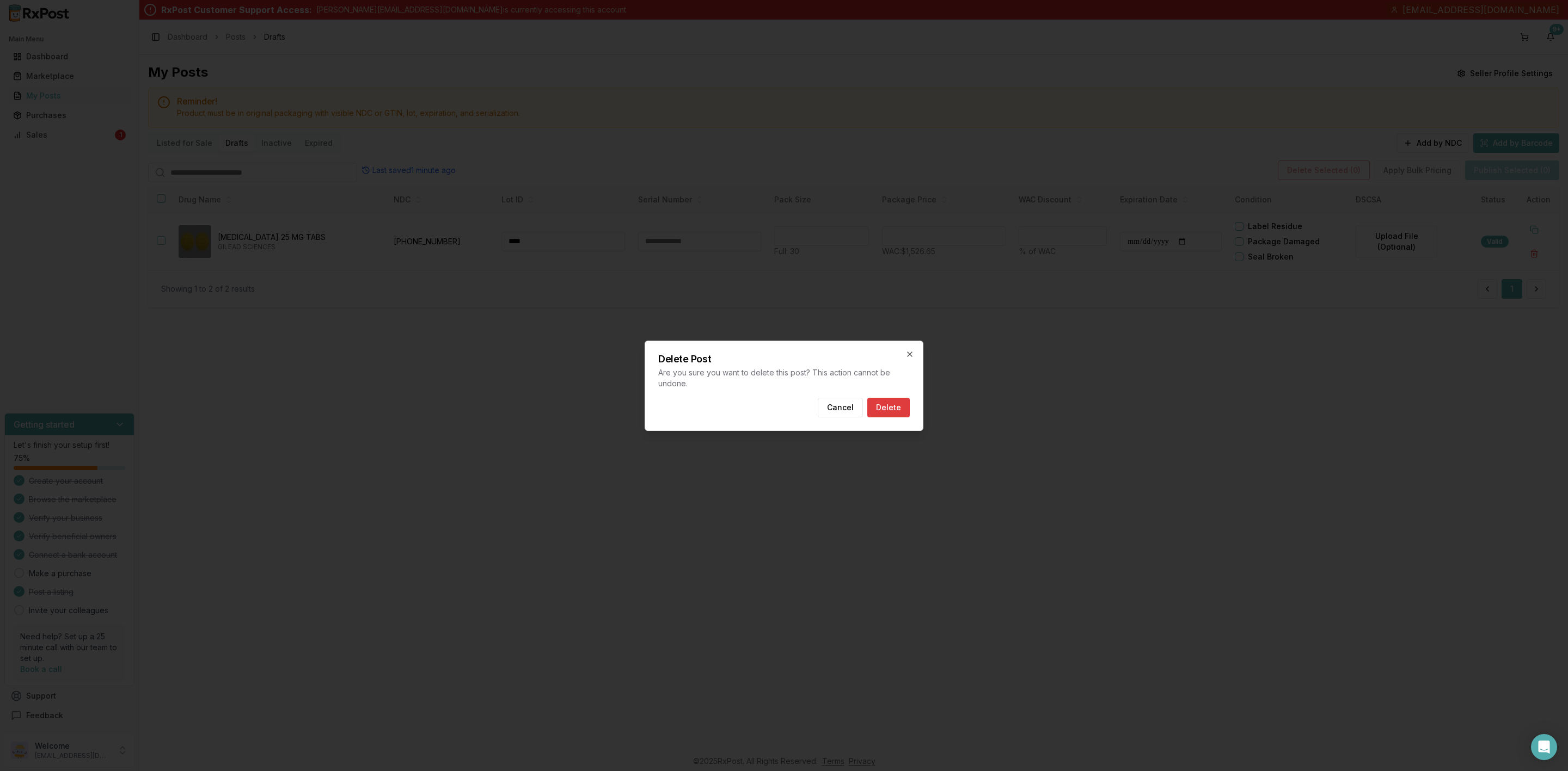
click at [899, 409] on button "Delete" at bounding box center [888, 408] width 42 height 19
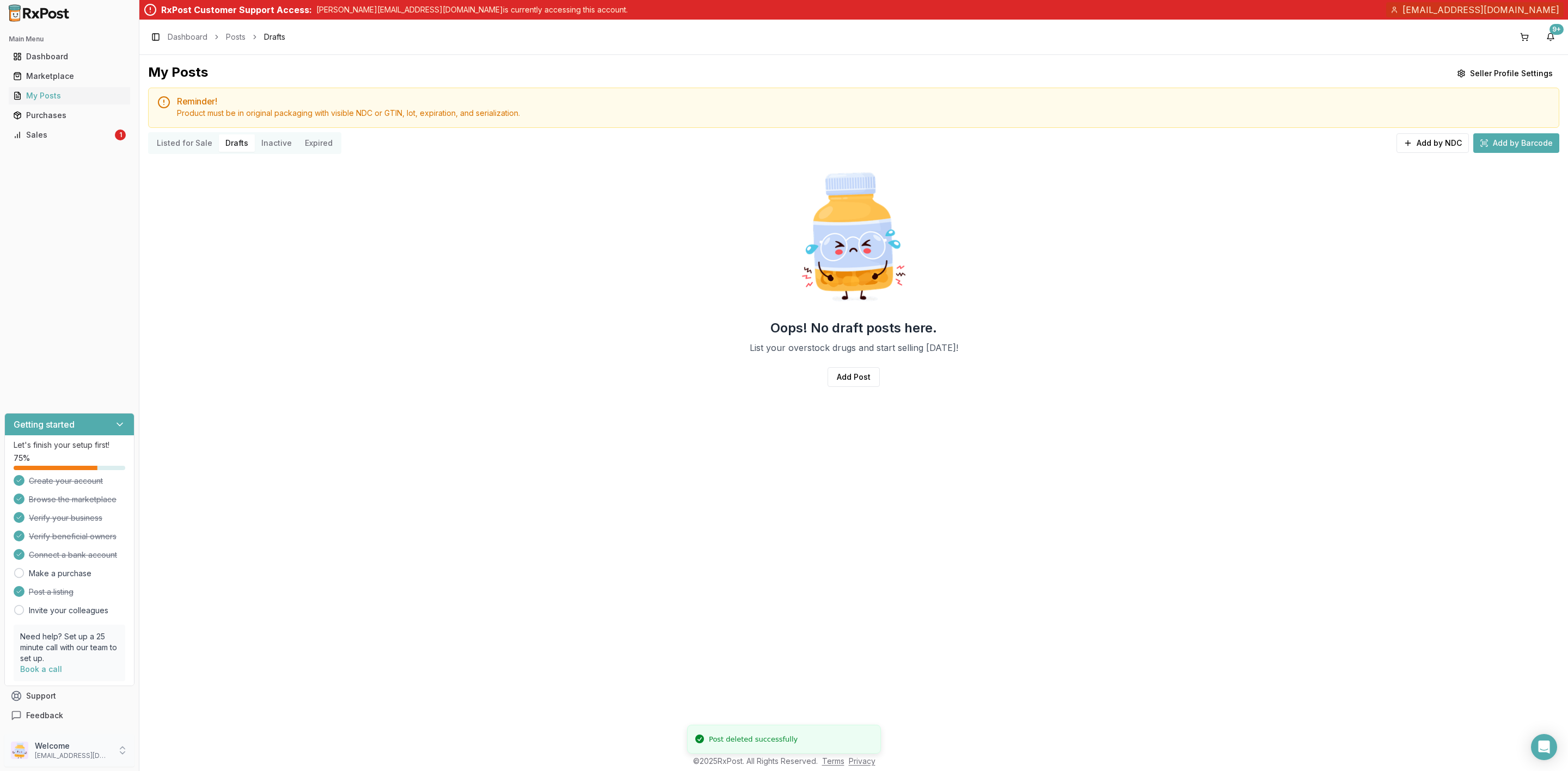
click at [60, 754] on p "organicpharmacyinc1@gmail.com" at bounding box center [72, 756] width 76 height 9
click at [198, 758] on span "Sign Out" at bounding box center [198, 752] width 104 height 11
